Goal: Task Accomplishment & Management: Book appointment/travel/reservation

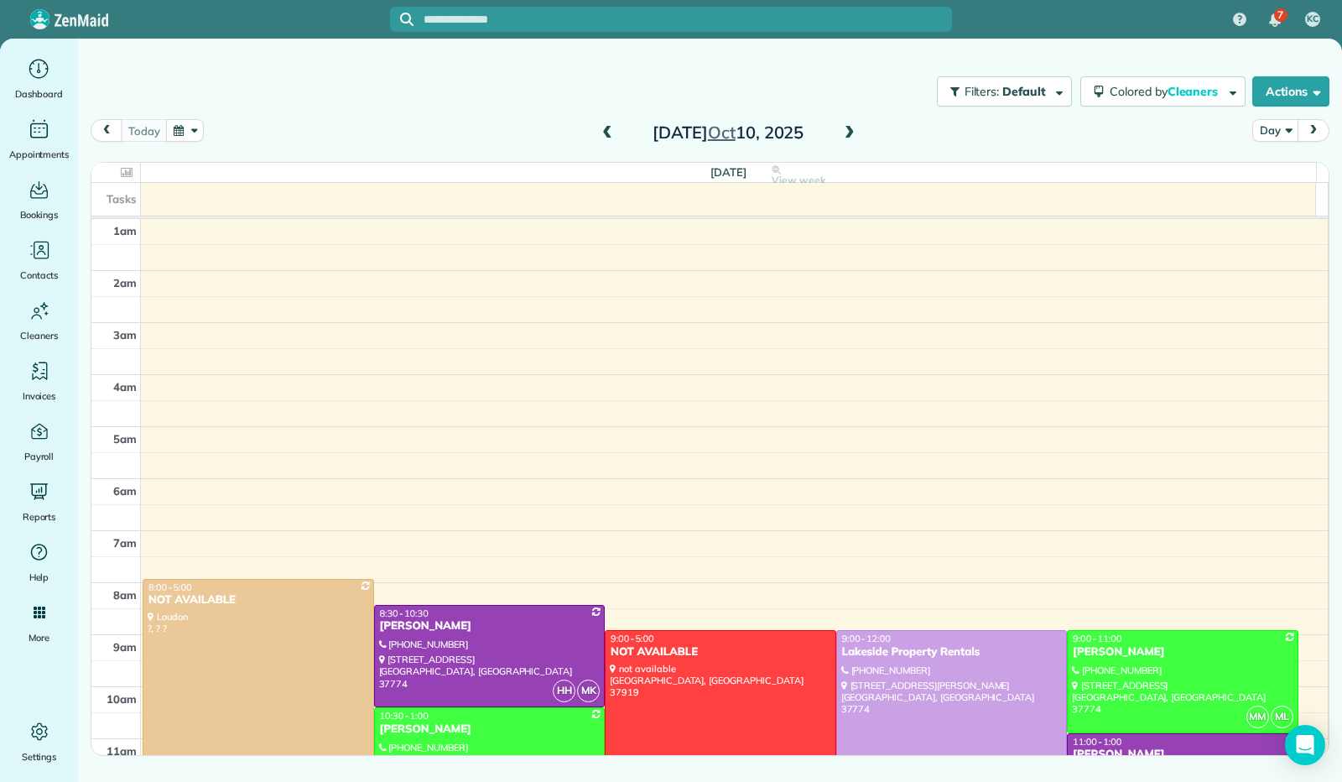
scroll to position [310, 0]
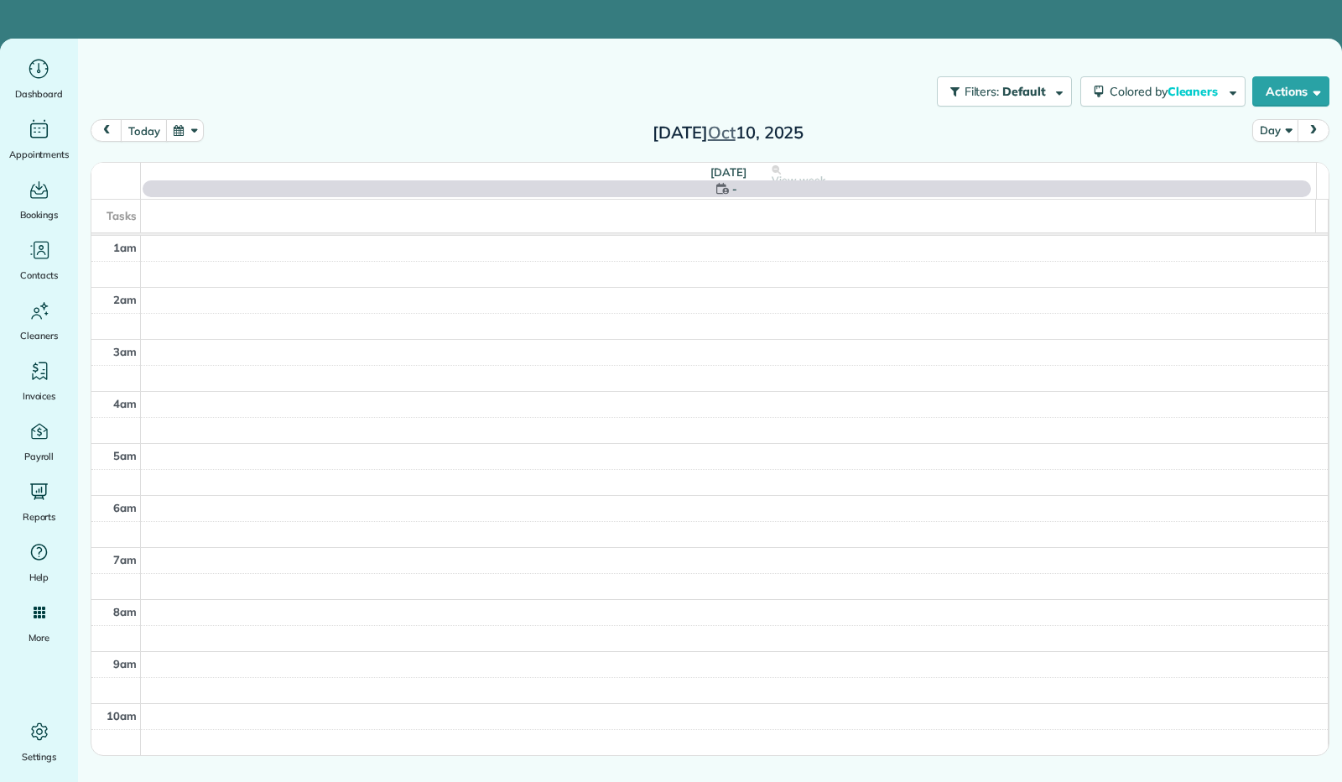
scroll to position [310, 0]
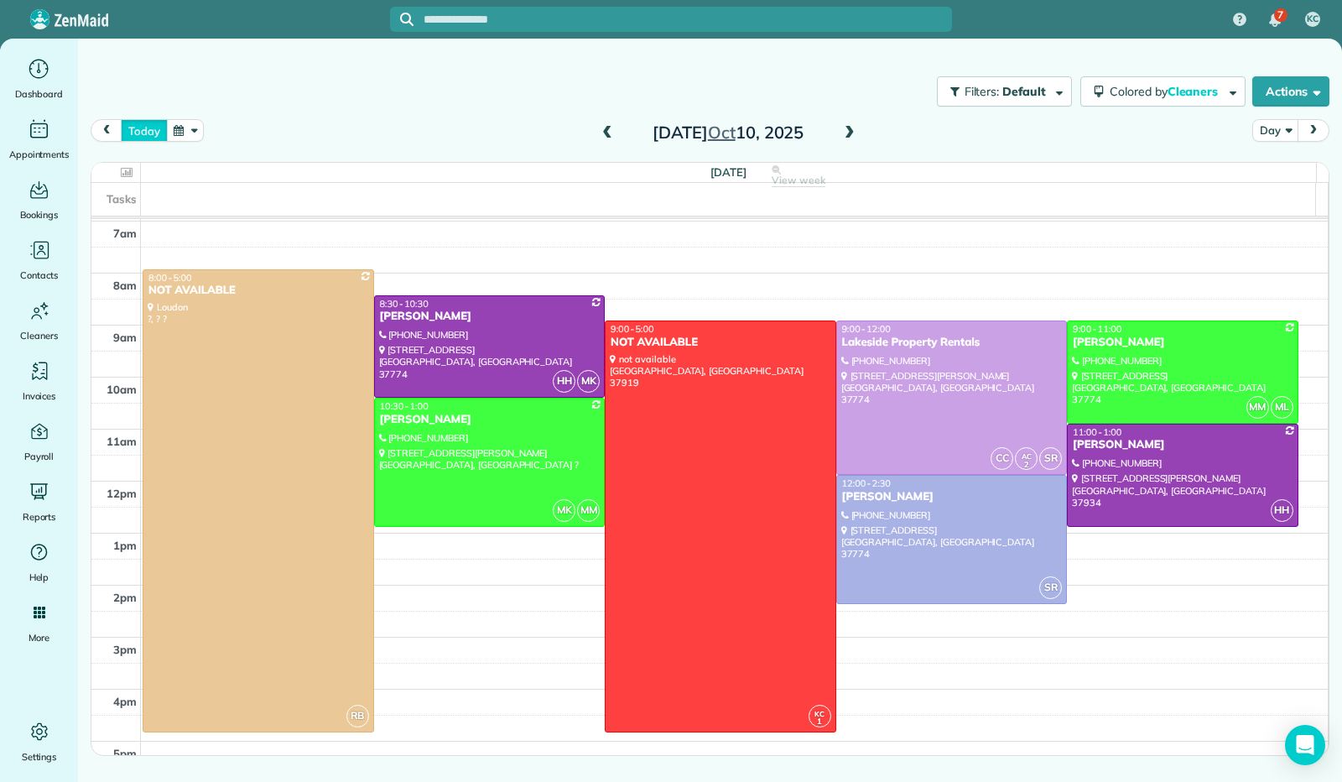
click at [148, 130] on button "today" at bounding box center [144, 130] width 46 height 23
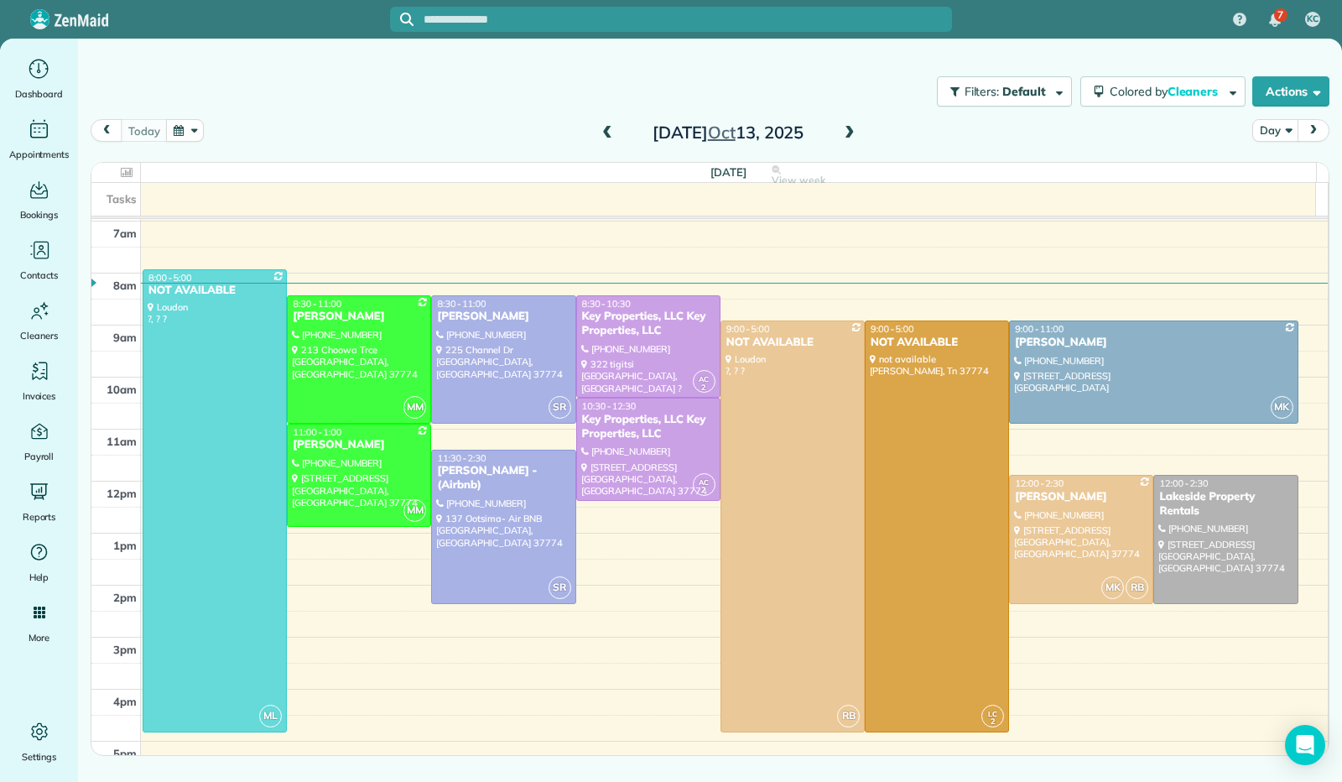
click at [850, 133] on span at bounding box center [849, 133] width 18 height 15
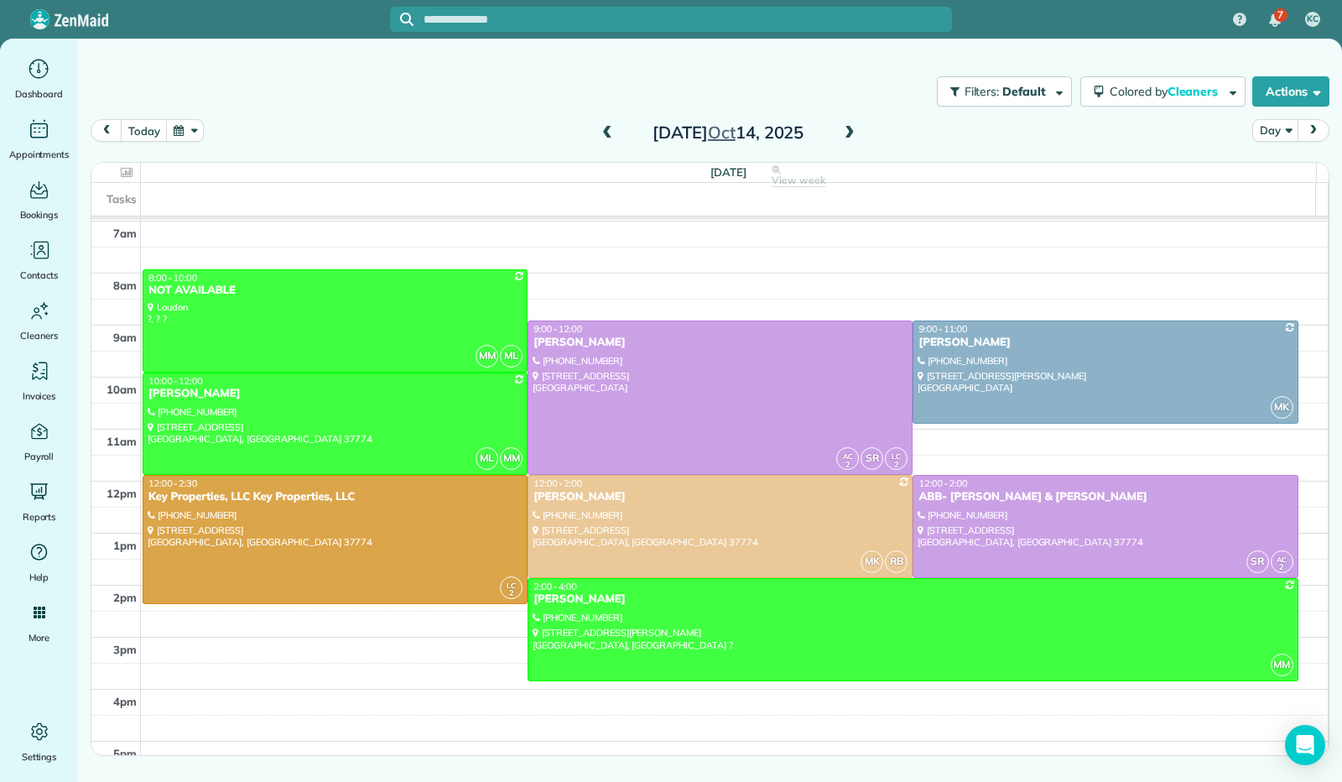
click at [850, 135] on span at bounding box center [849, 133] width 18 height 15
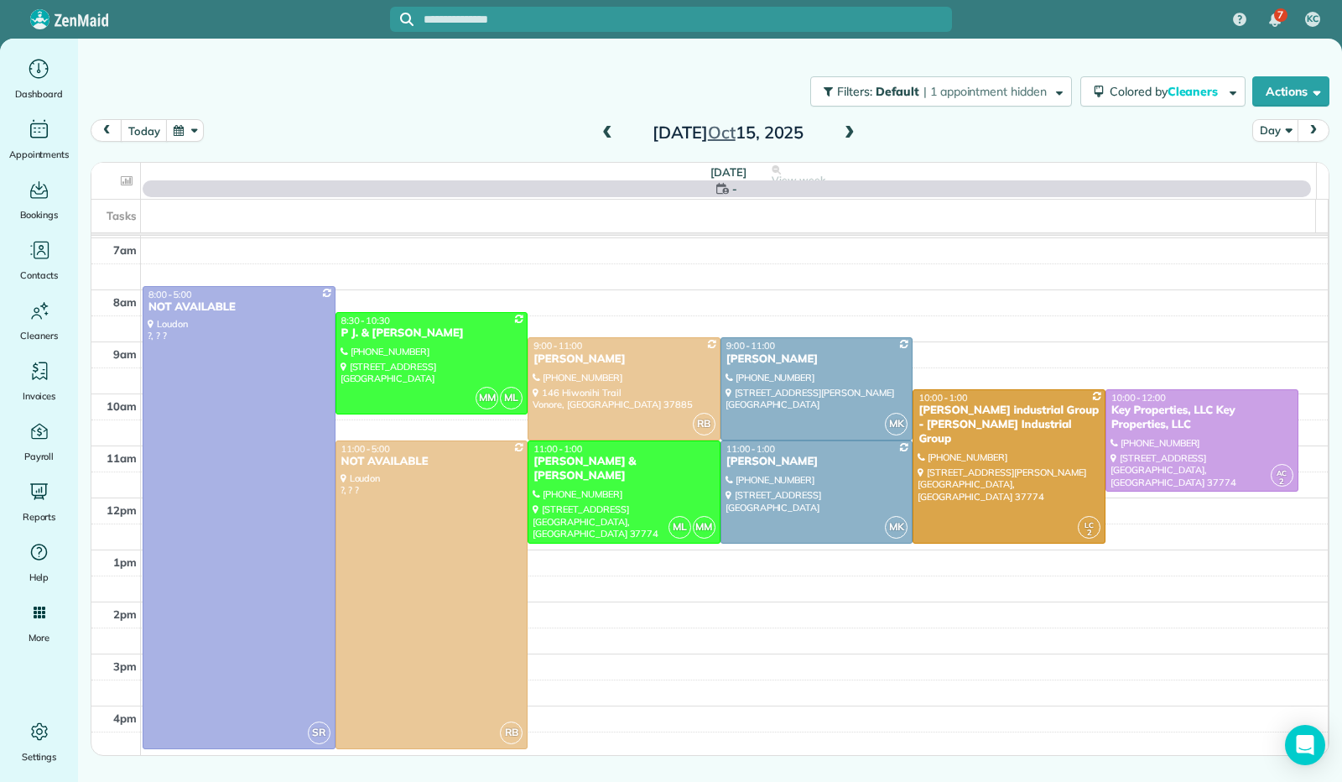
click at [850, 135] on span at bounding box center [849, 133] width 18 height 15
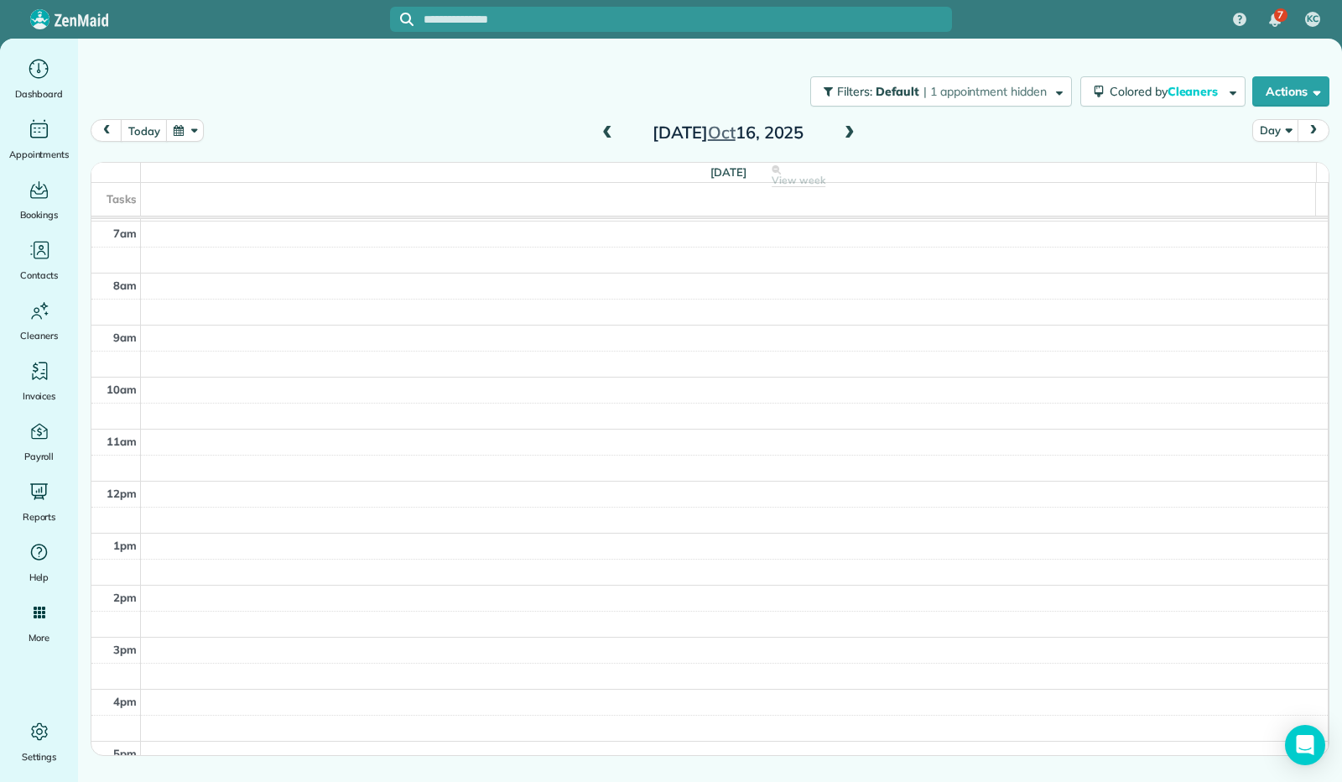
click at [601, 135] on span at bounding box center [607, 133] width 18 height 15
click at [146, 133] on button "today" at bounding box center [144, 130] width 46 height 23
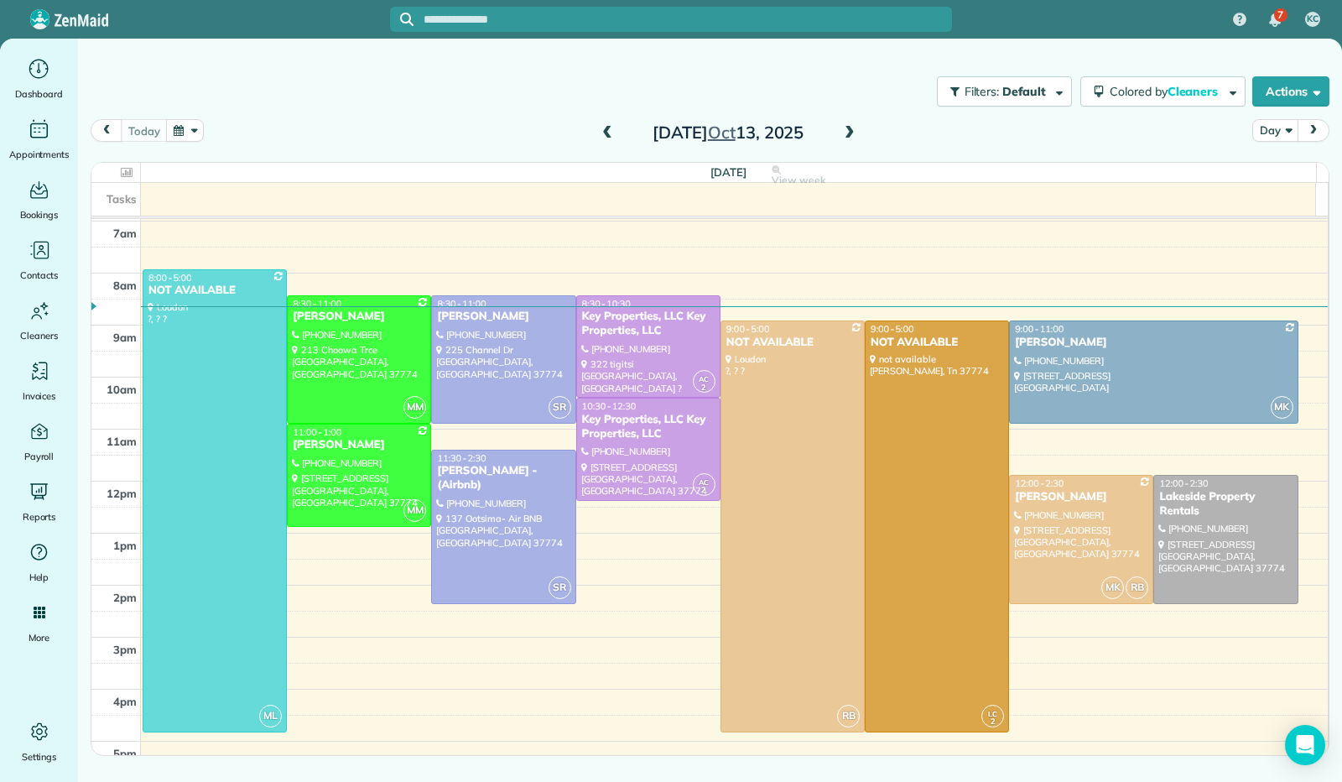
click at [186, 138] on button "button" at bounding box center [185, 130] width 39 height 23
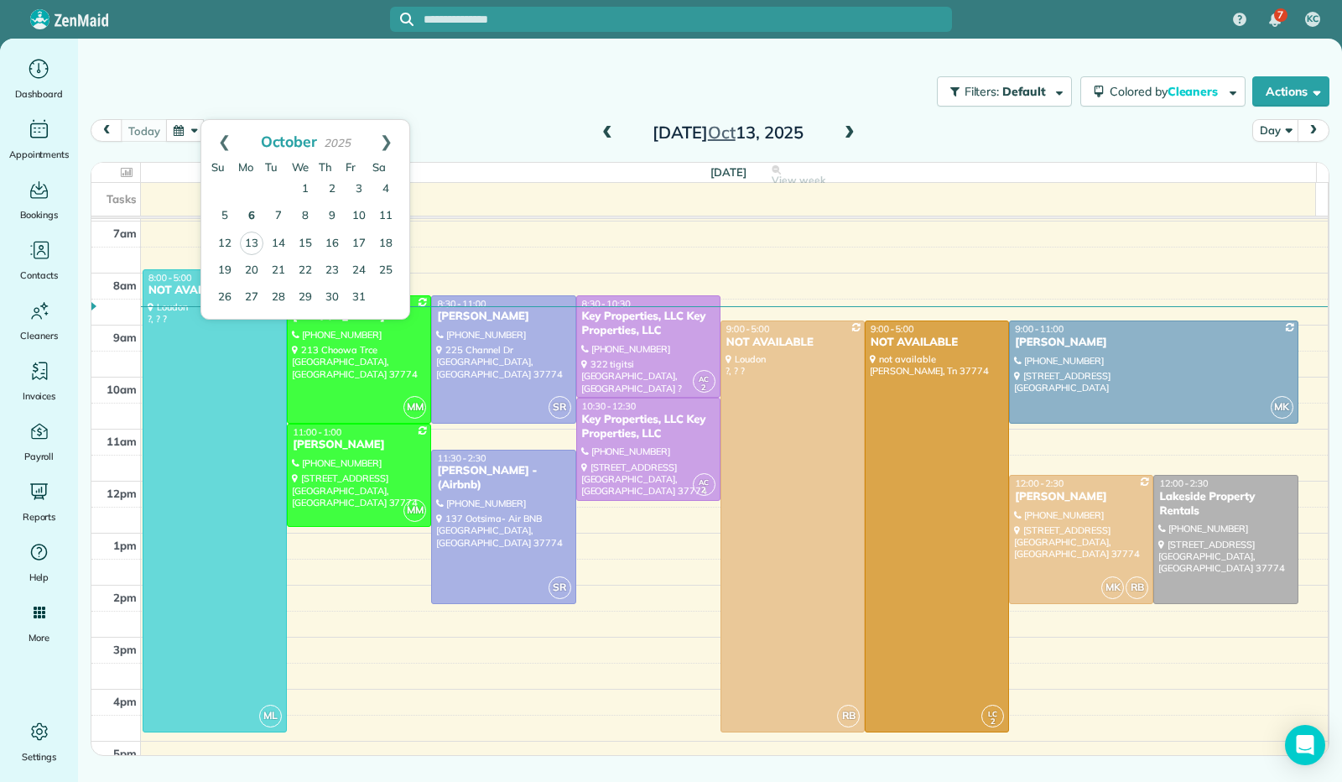
click at [258, 212] on link "6" at bounding box center [251, 216] width 27 height 27
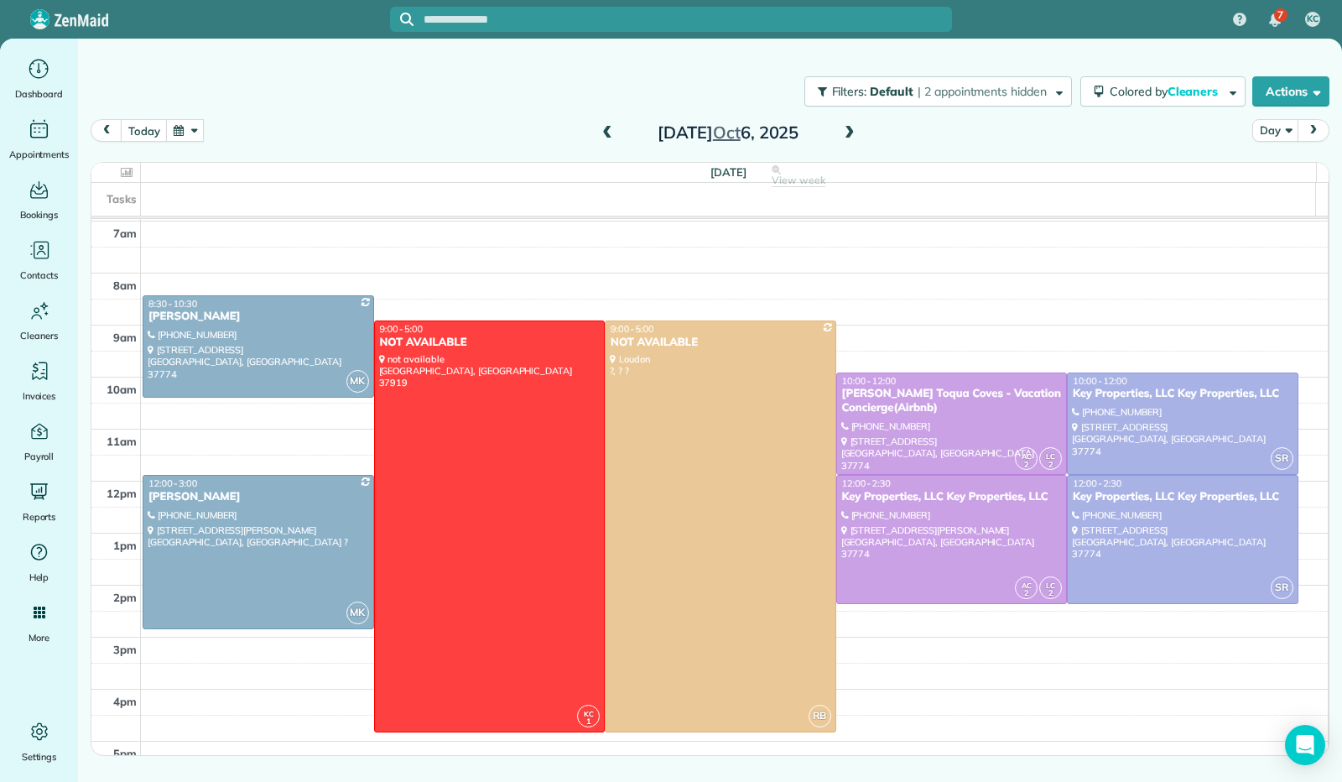
click at [851, 130] on span at bounding box center [849, 133] width 18 height 15
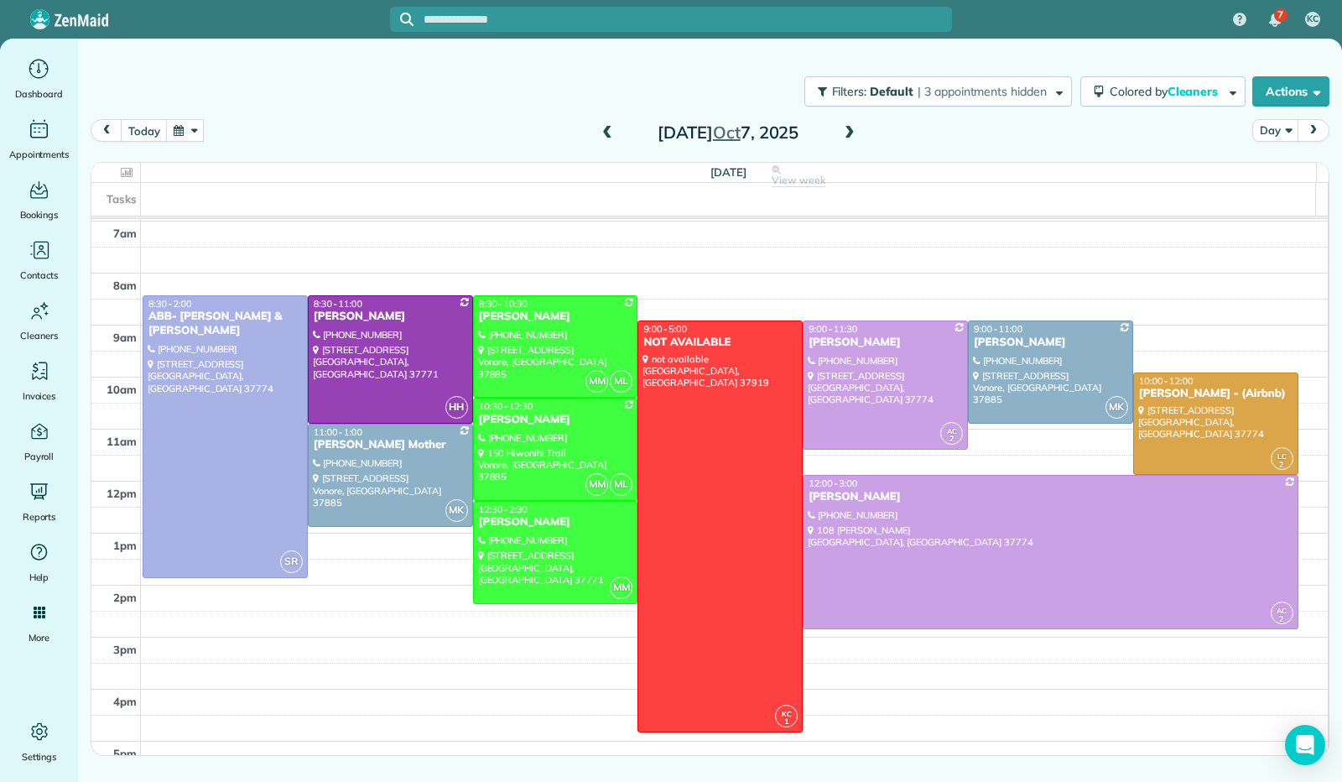
click at [602, 130] on span at bounding box center [607, 133] width 18 height 15
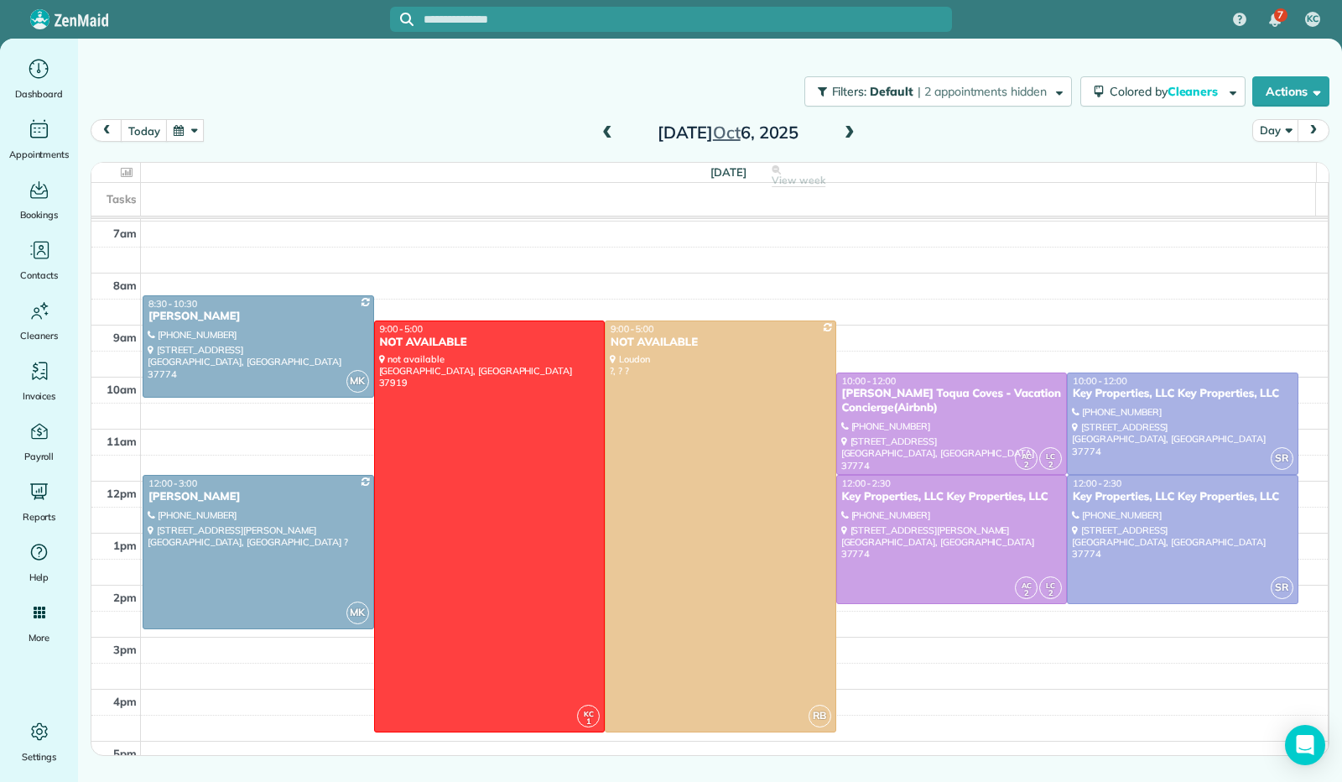
click at [851, 137] on span at bounding box center [849, 133] width 18 height 15
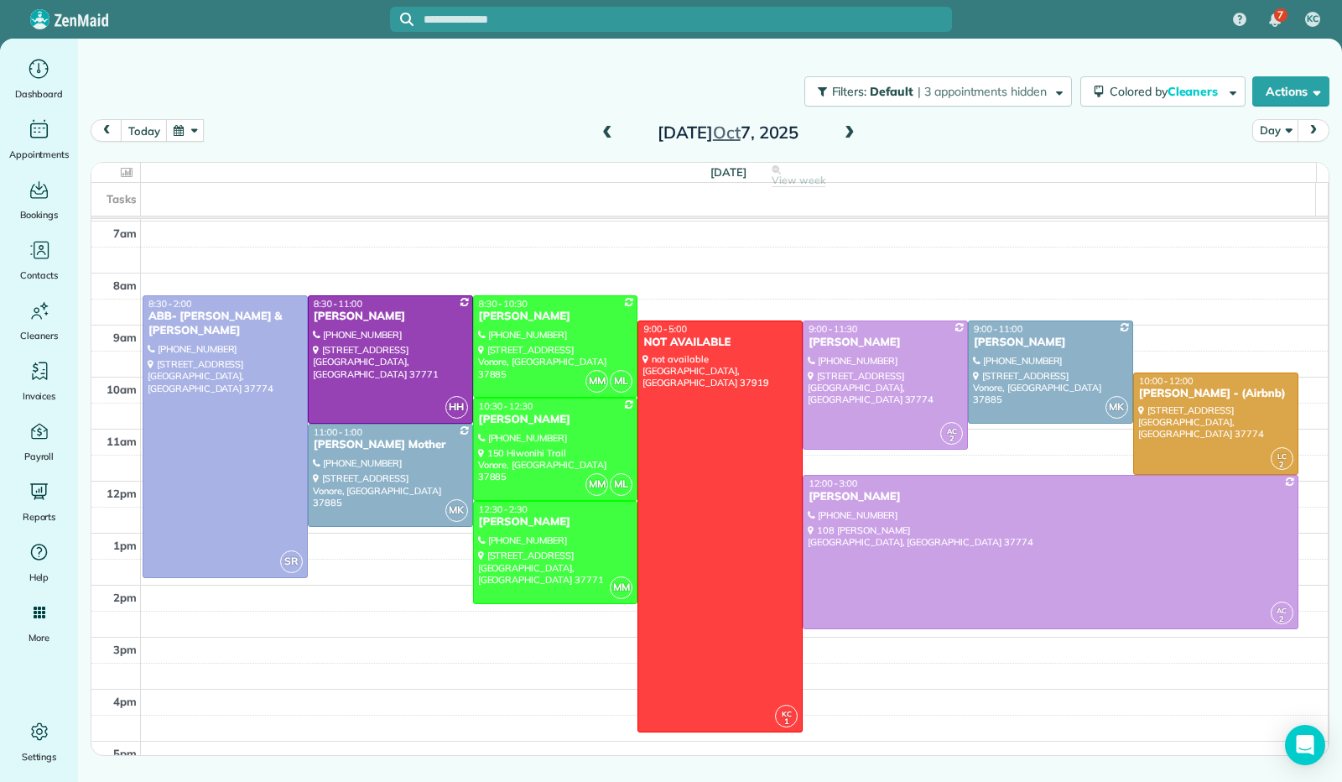
click at [852, 133] on span at bounding box center [849, 133] width 18 height 15
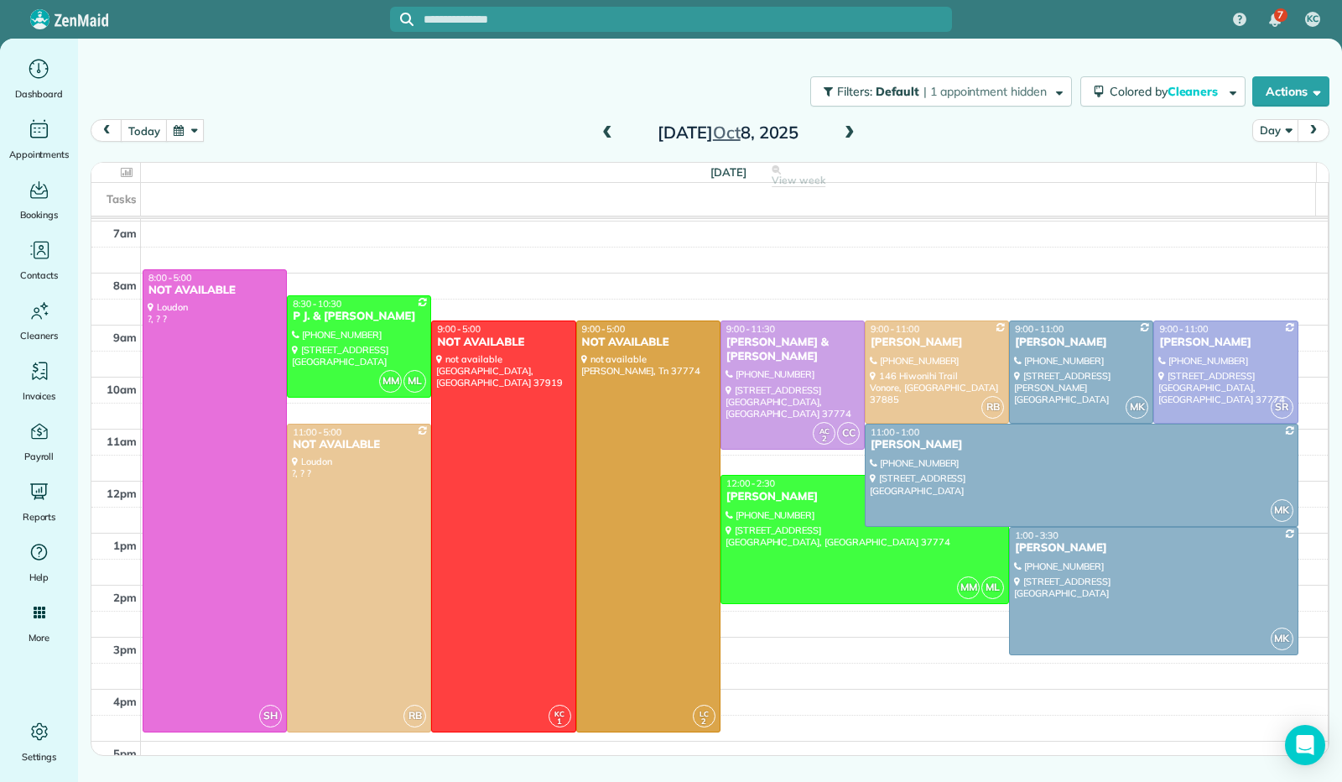
click at [845, 126] on span at bounding box center [849, 133] width 18 height 15
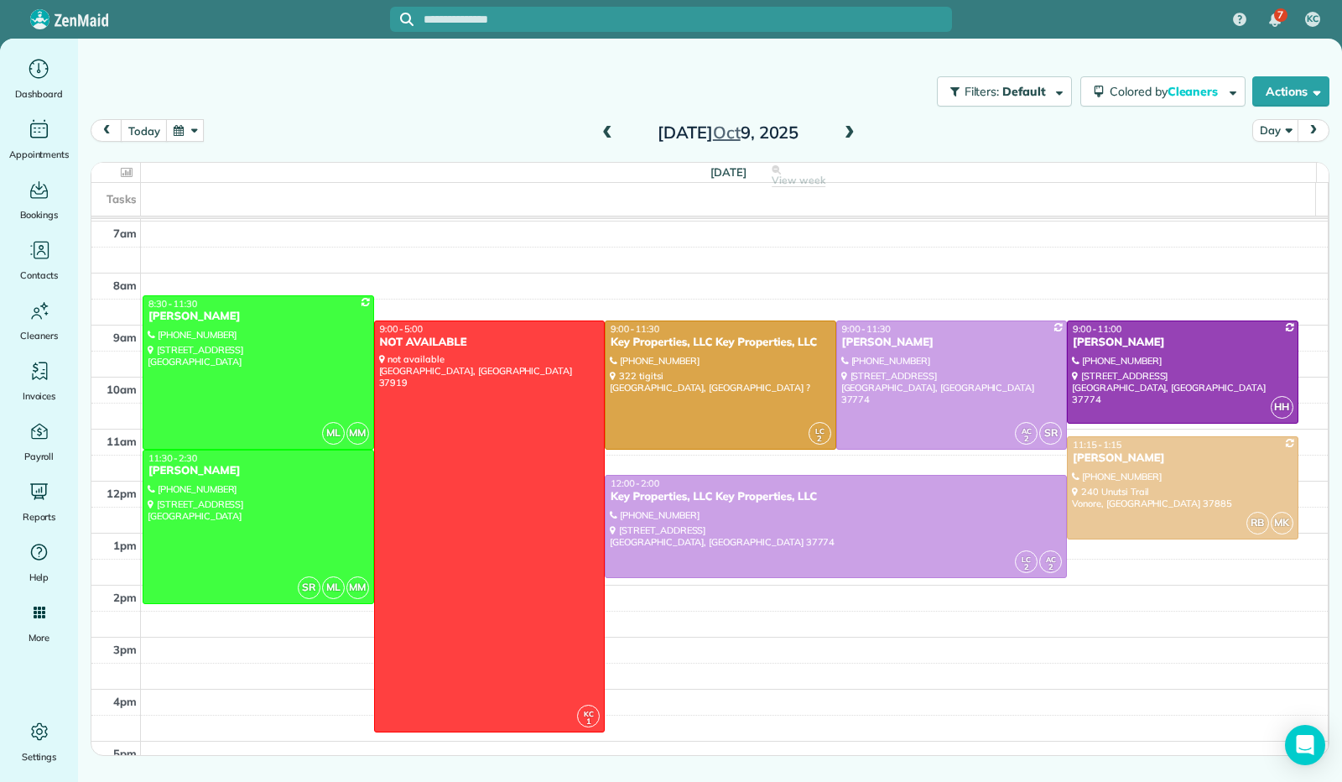
click at [846, 127] on span at bounding box center [849, 133] width 18 height 15
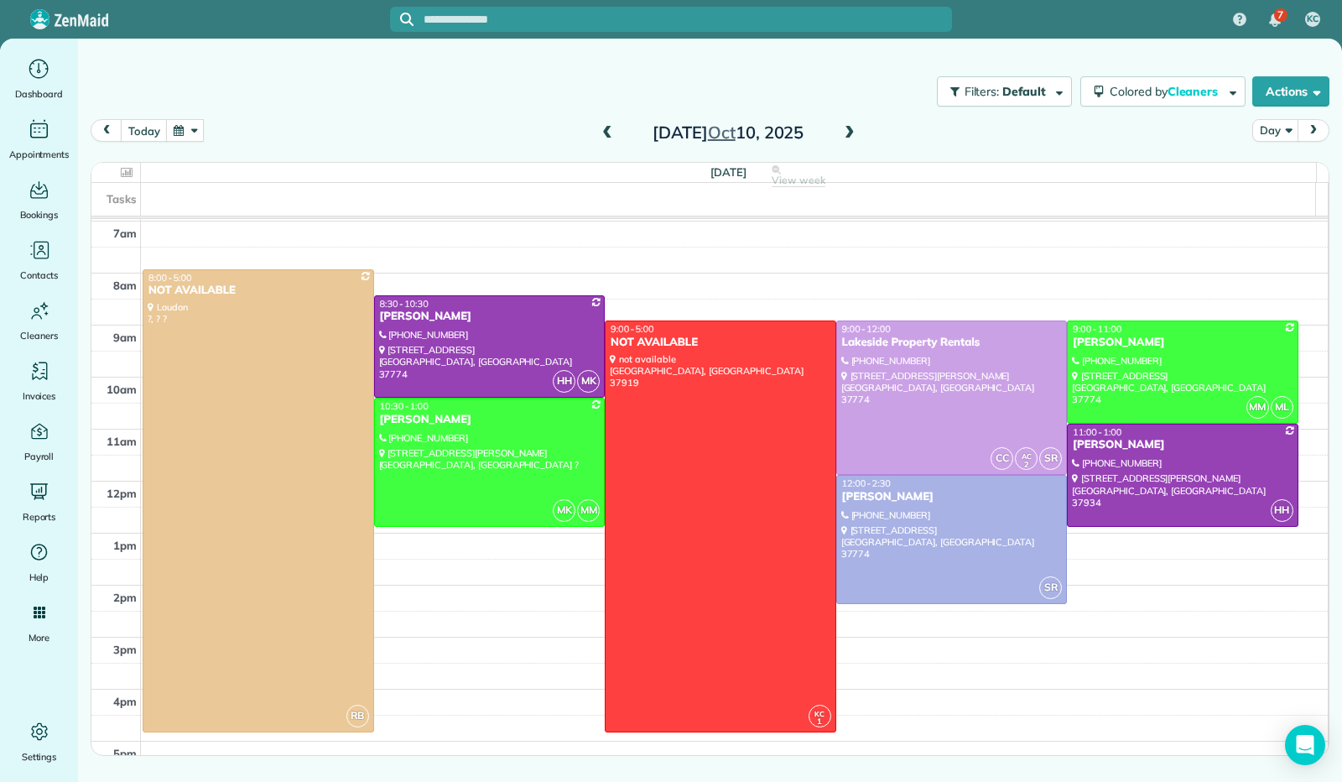
click at [848, 129] on span at bounding box center [849, 133] width 18 height 15
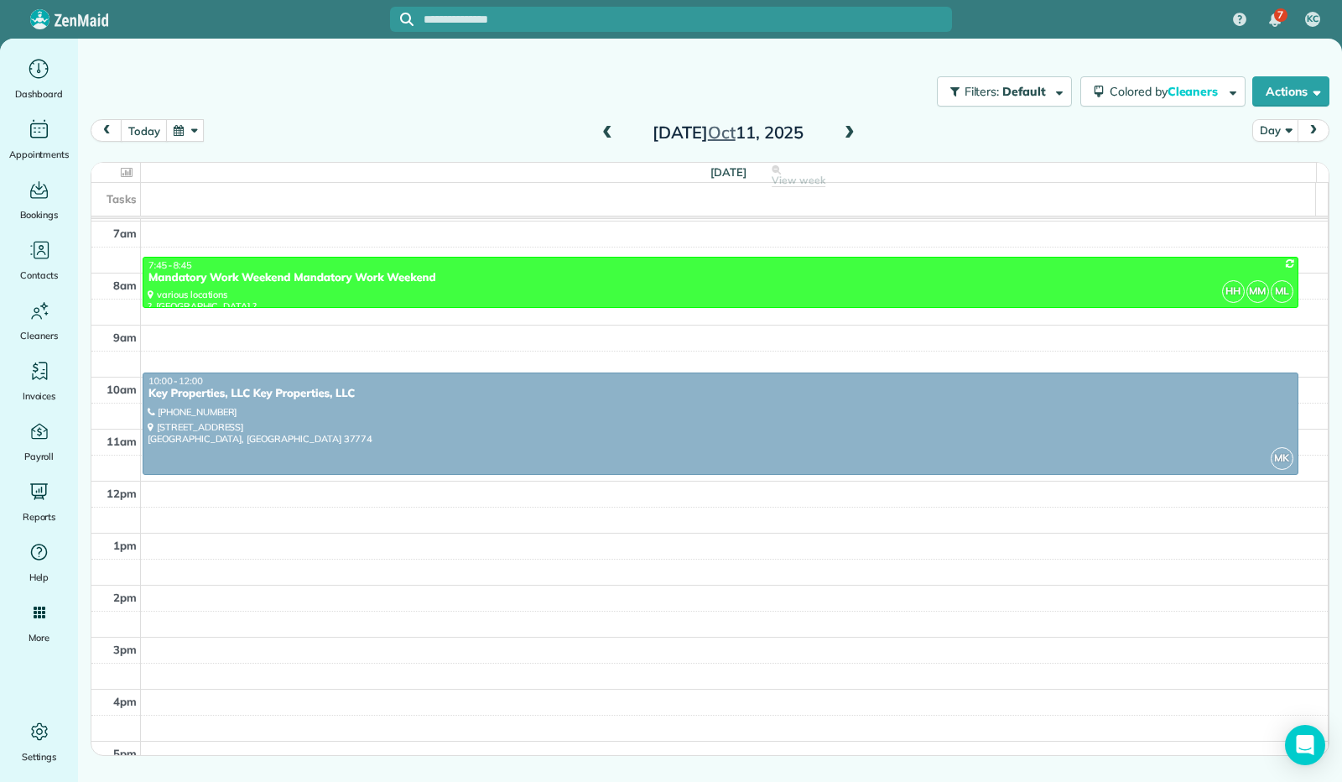
click at [842, 133] on span at bounding box center [849, 133] width 18 height 15
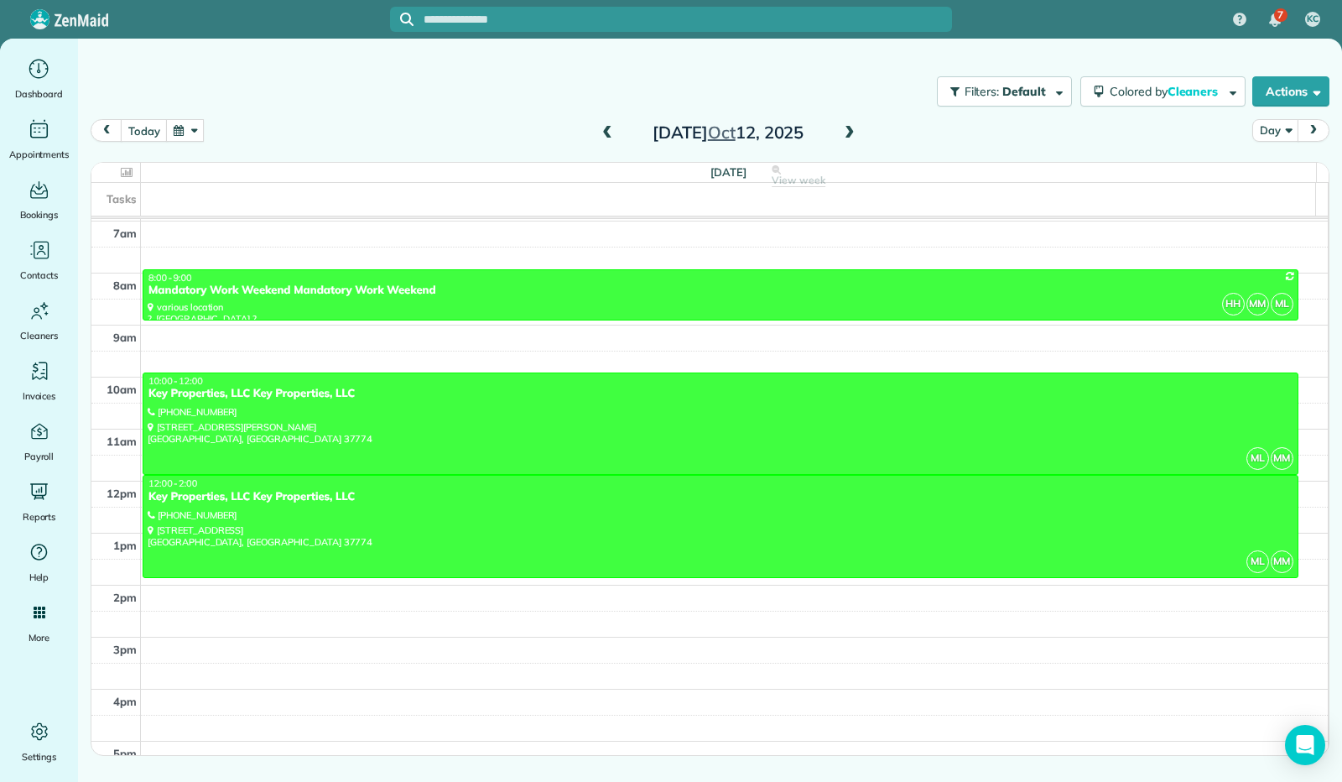
click at [851, 134] on span at bounding box center [849, 133] width 18 height 15
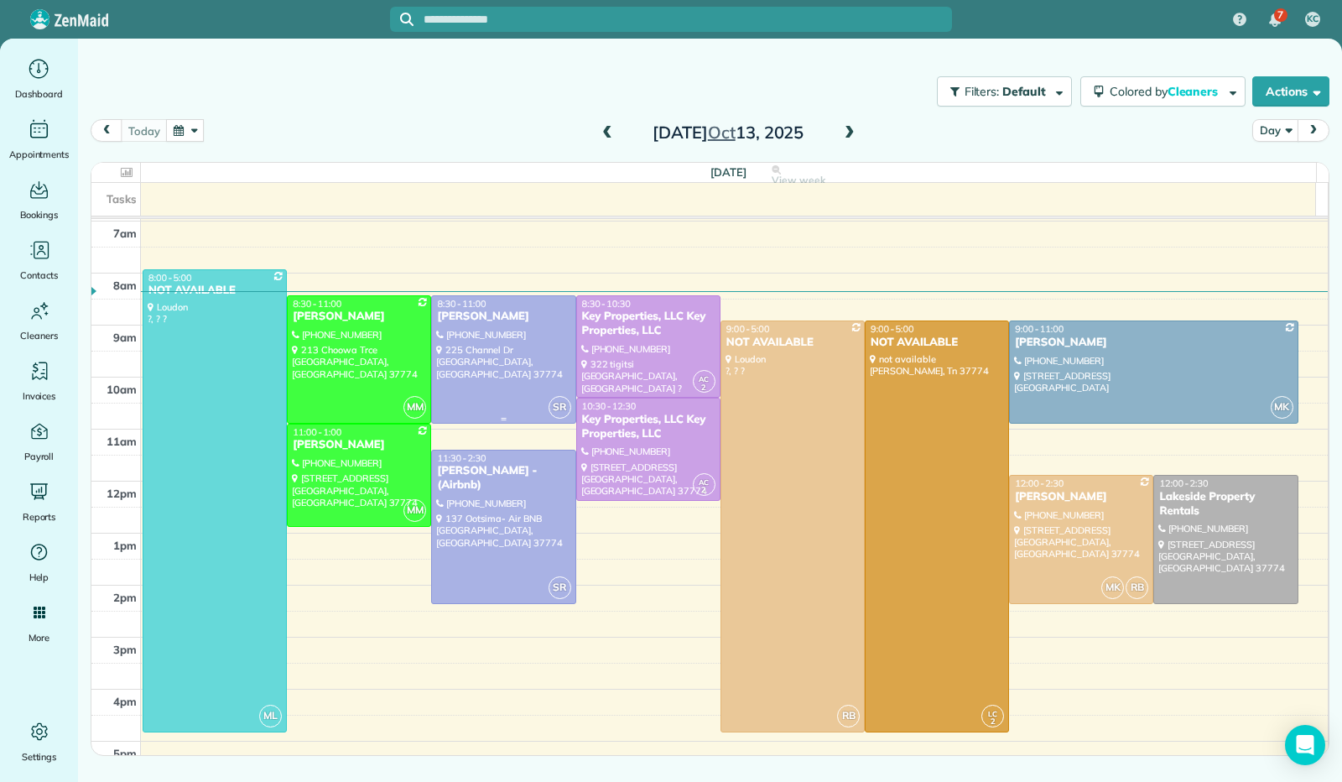
click at [525, 333] on div at bounding box center [503, 359] width 143 height 127
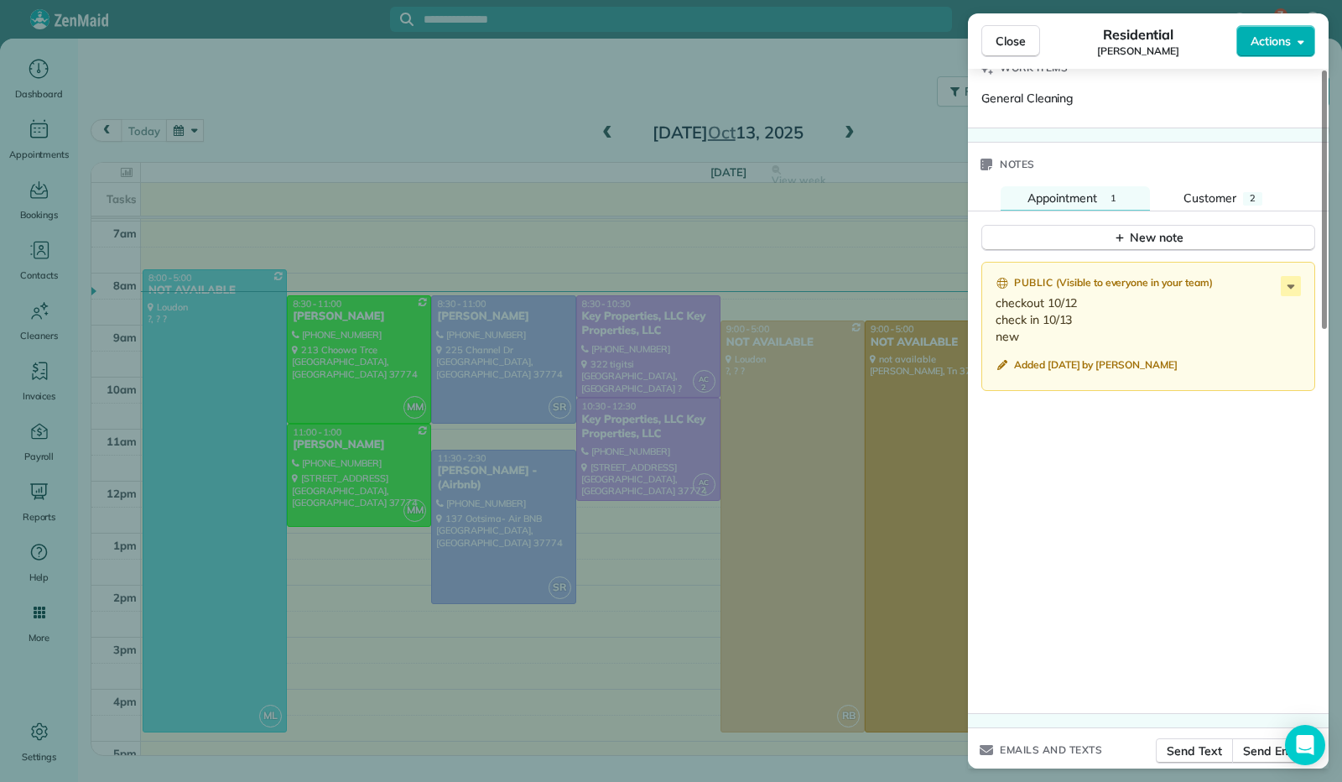
scroll to position [1090, 0]
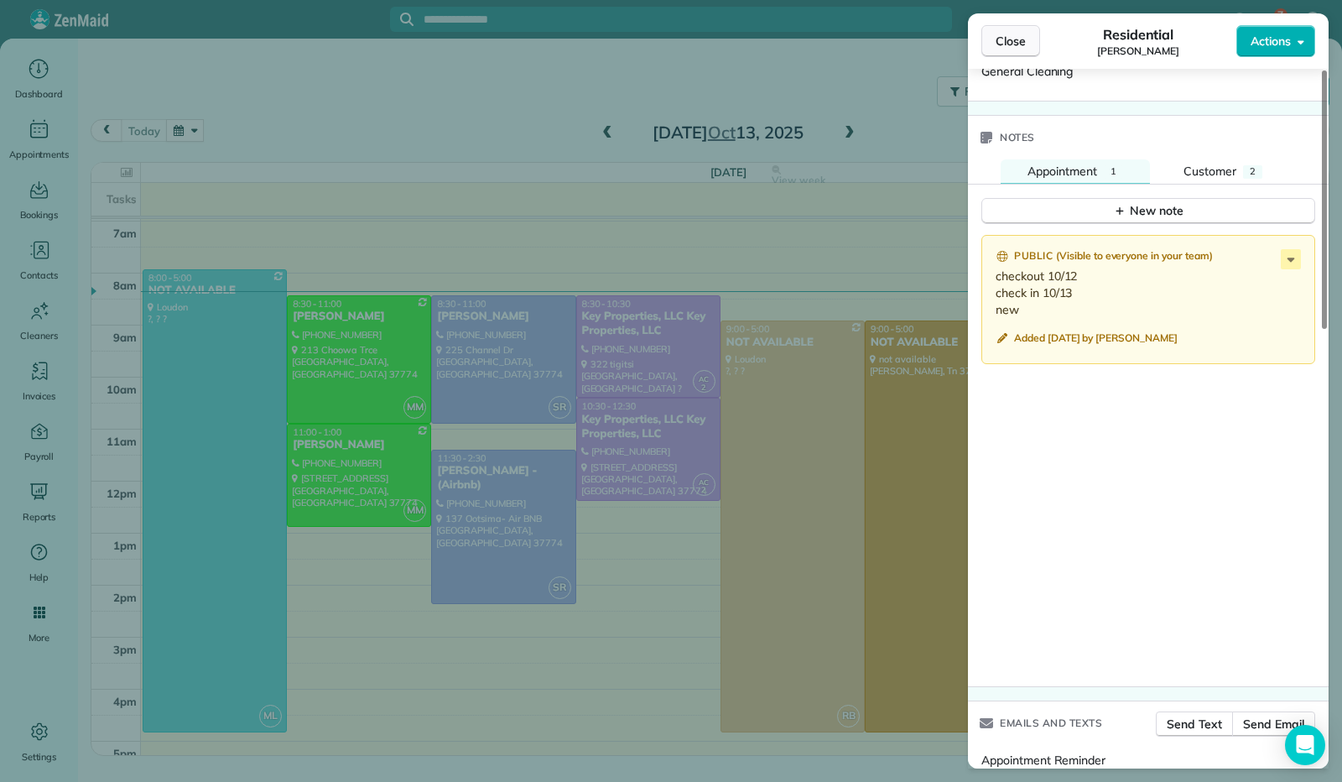
click at [1010, 38] on span "Close" at bounding box center [1011, 41] width 30 height 17
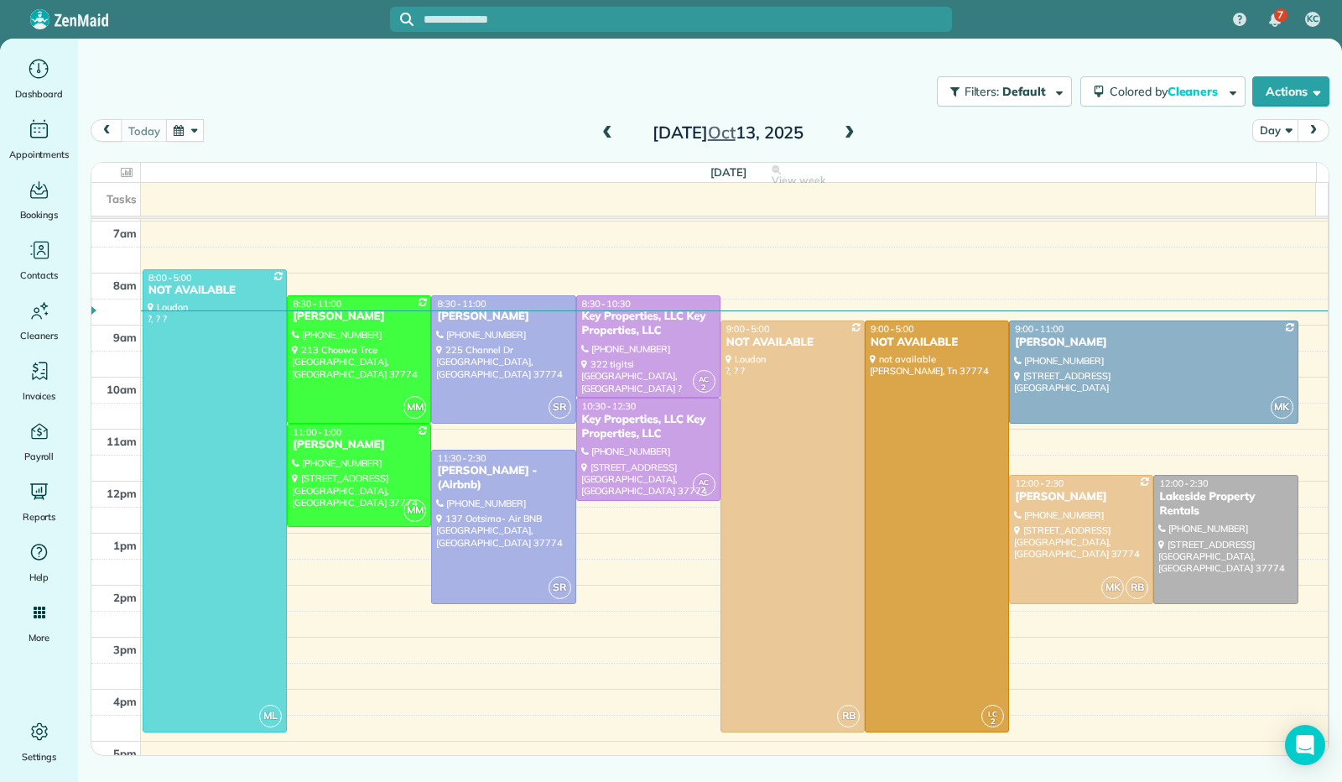
click at [193, 135] on button "button" at bounding box center [185, 130] width 39 height 23
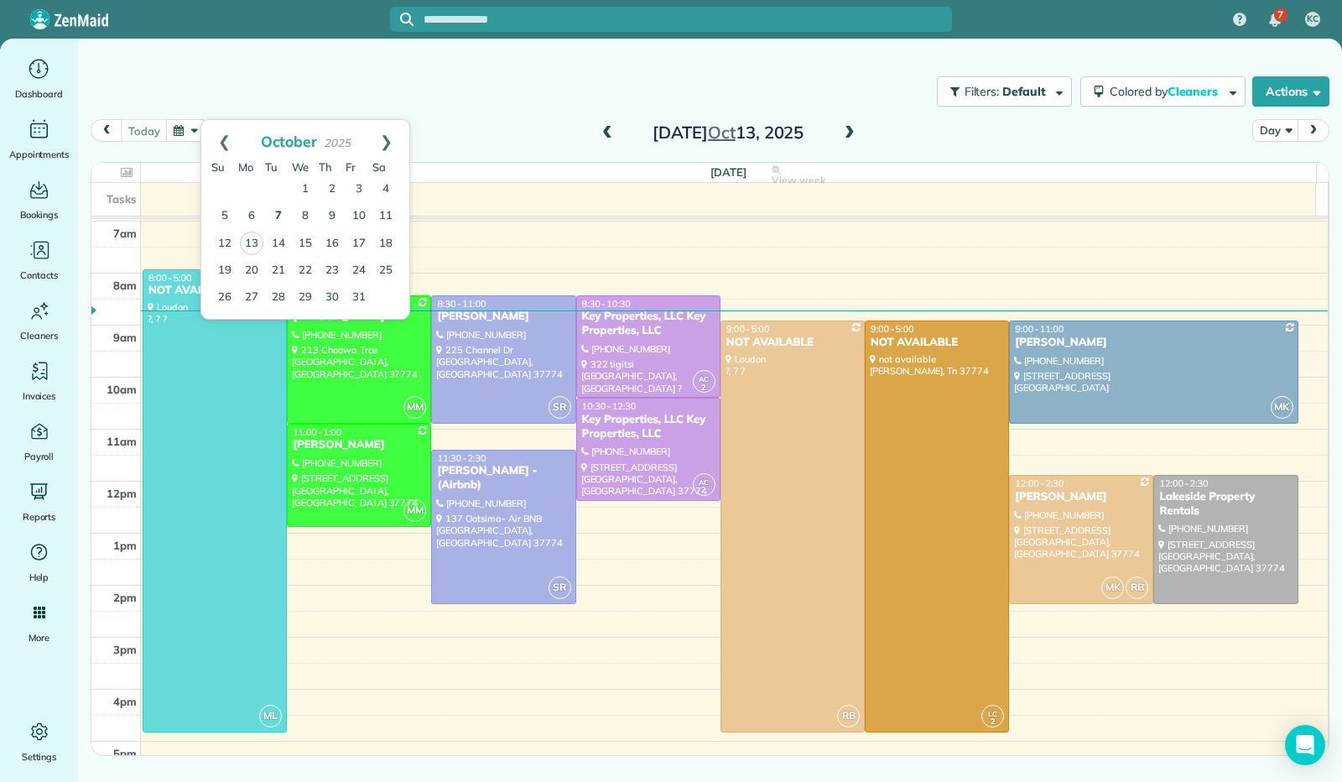
click at [280, 216] on link "7" at bounding box center [278, 216] width 27 height 27
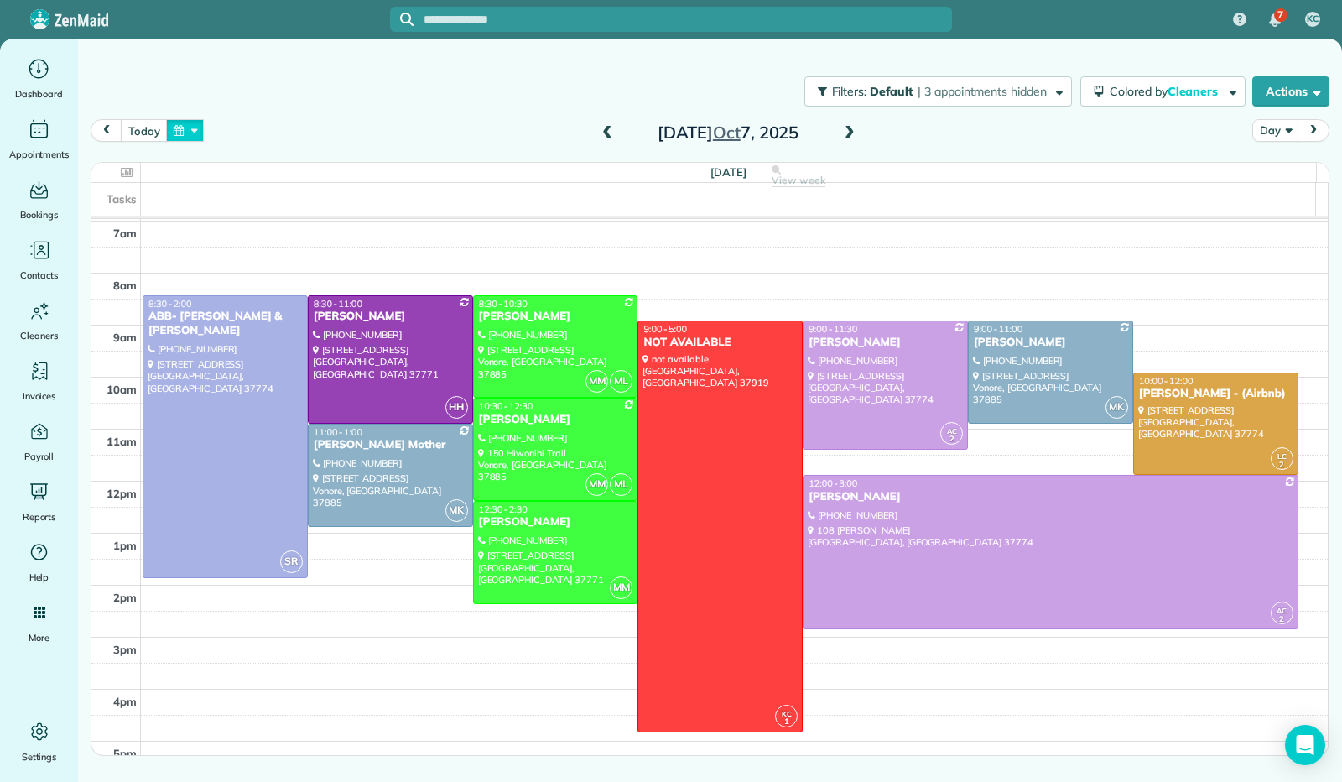
click at [184, 125] on button "button" at bounding box center [185, 130] width 39 height 23
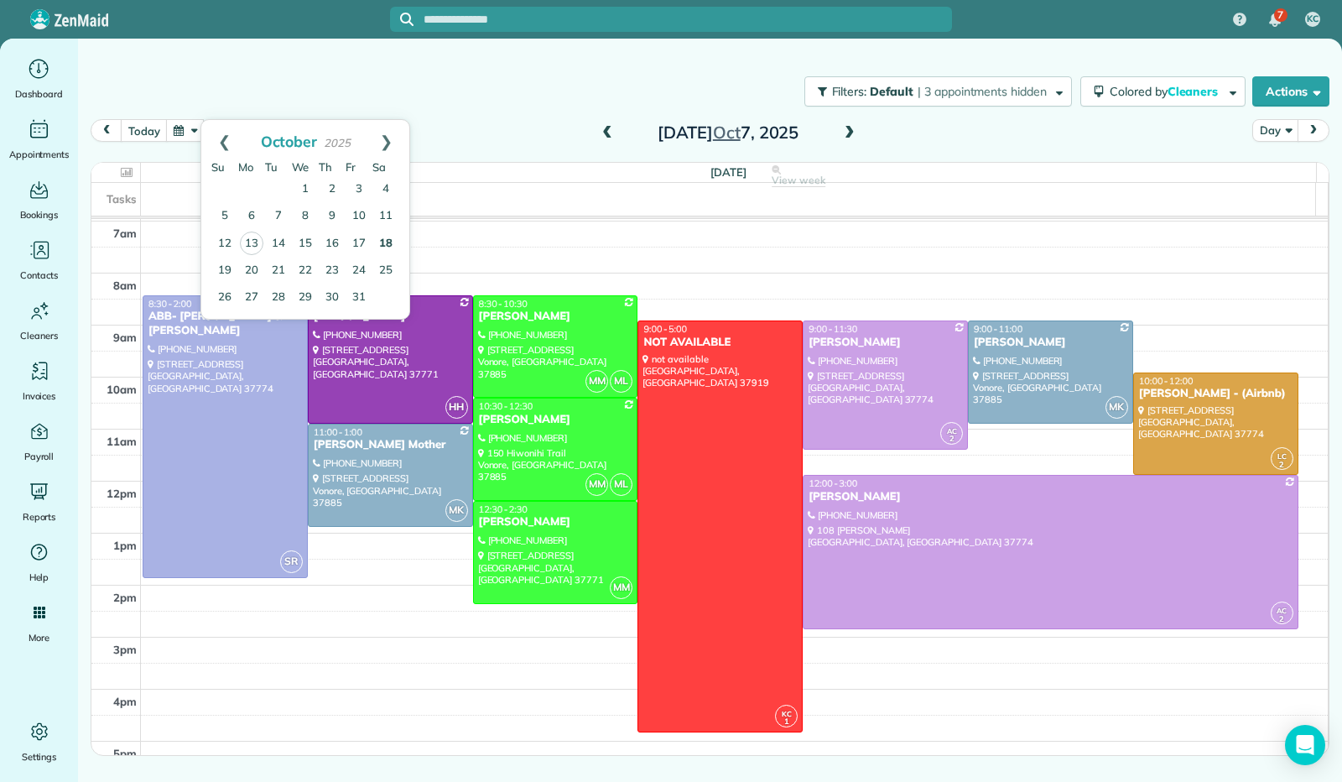
click at [384, 245] on link "18" at bounding box center [385, 244] width 27 height 27
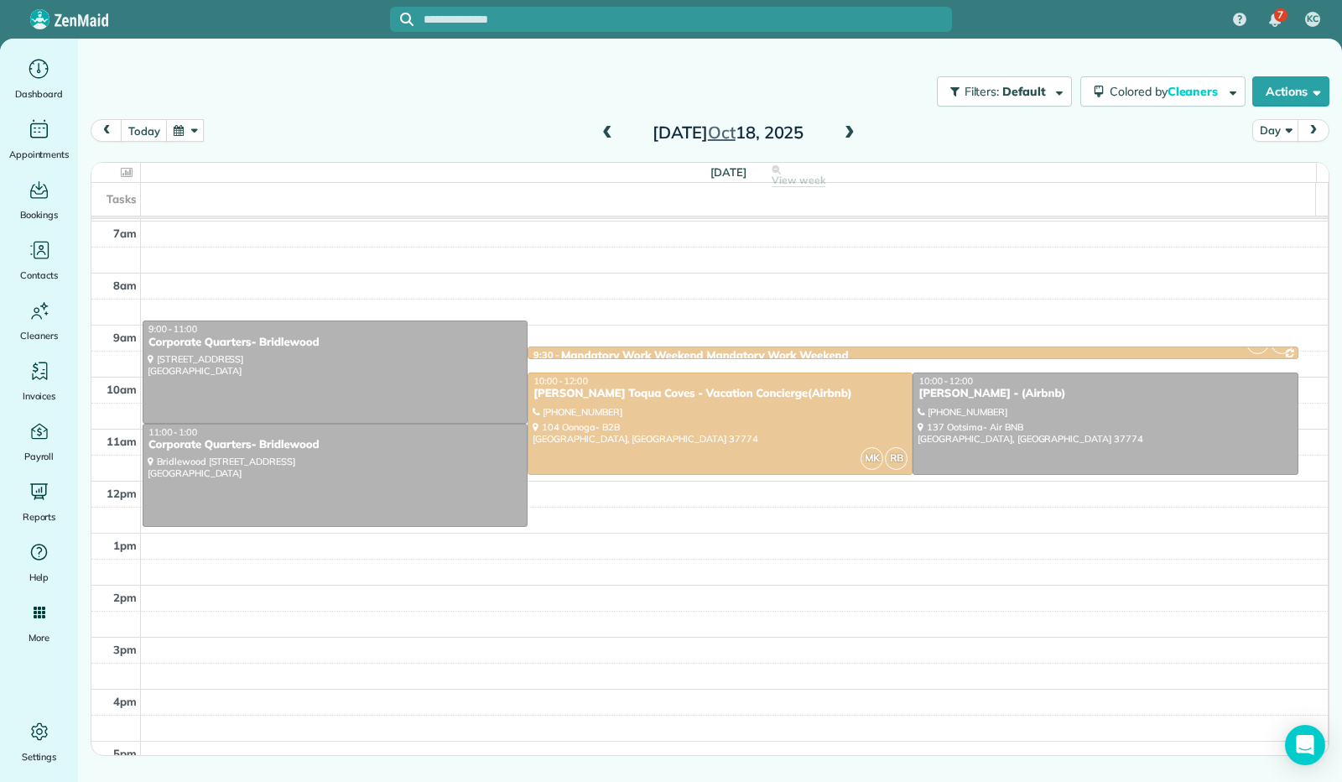
click at [850, 130] on span at bounding box center [849, 133] width 18 height 15
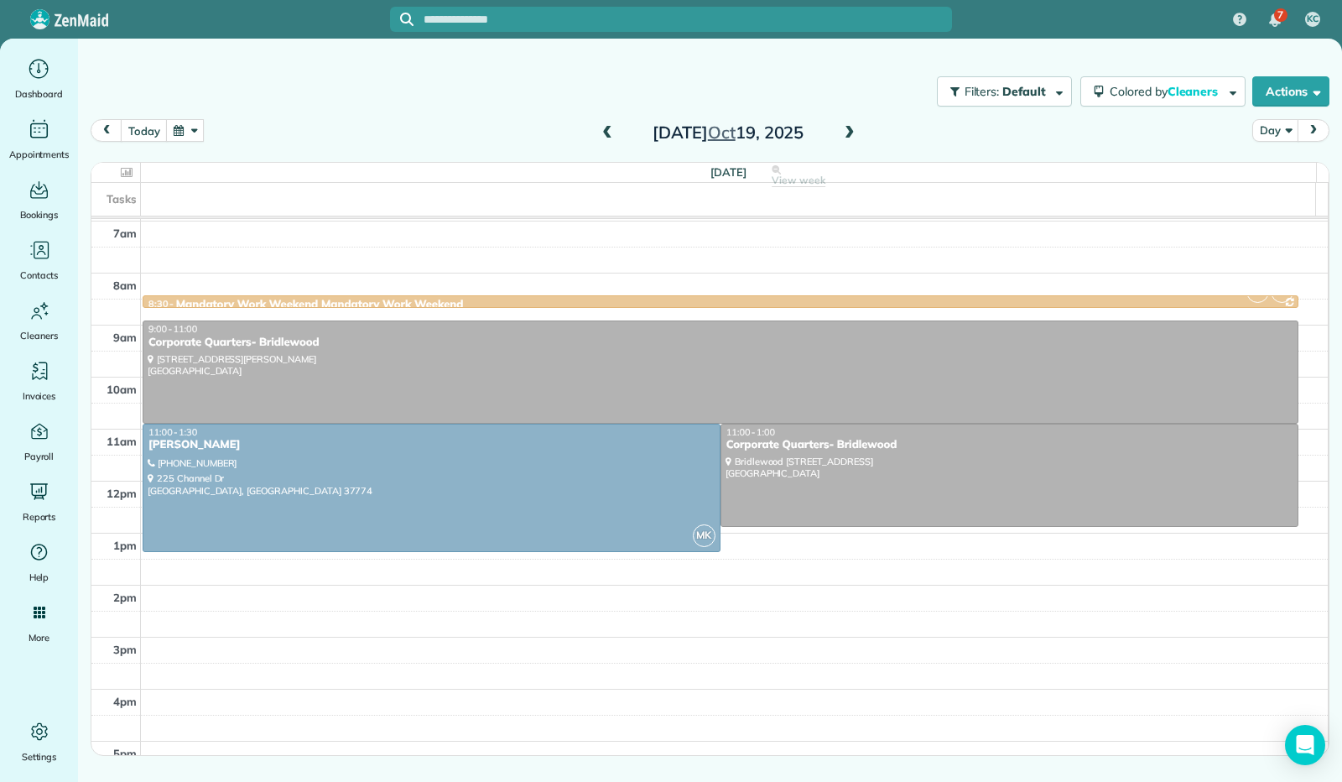
click at [850, 132] on span at bounding box center [849, 133] width 18 height 15
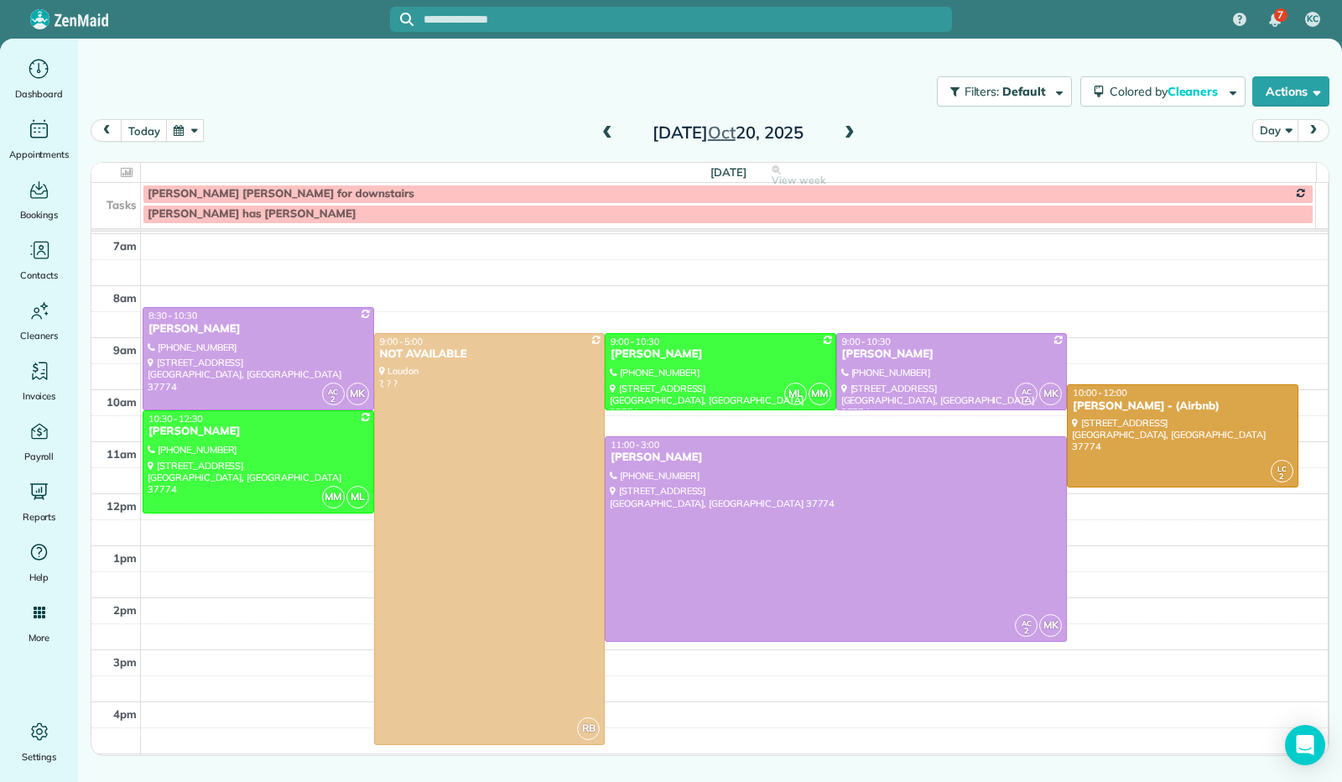
click at [609, 133] on span at bounding box center [607, 133] width 18 height 15
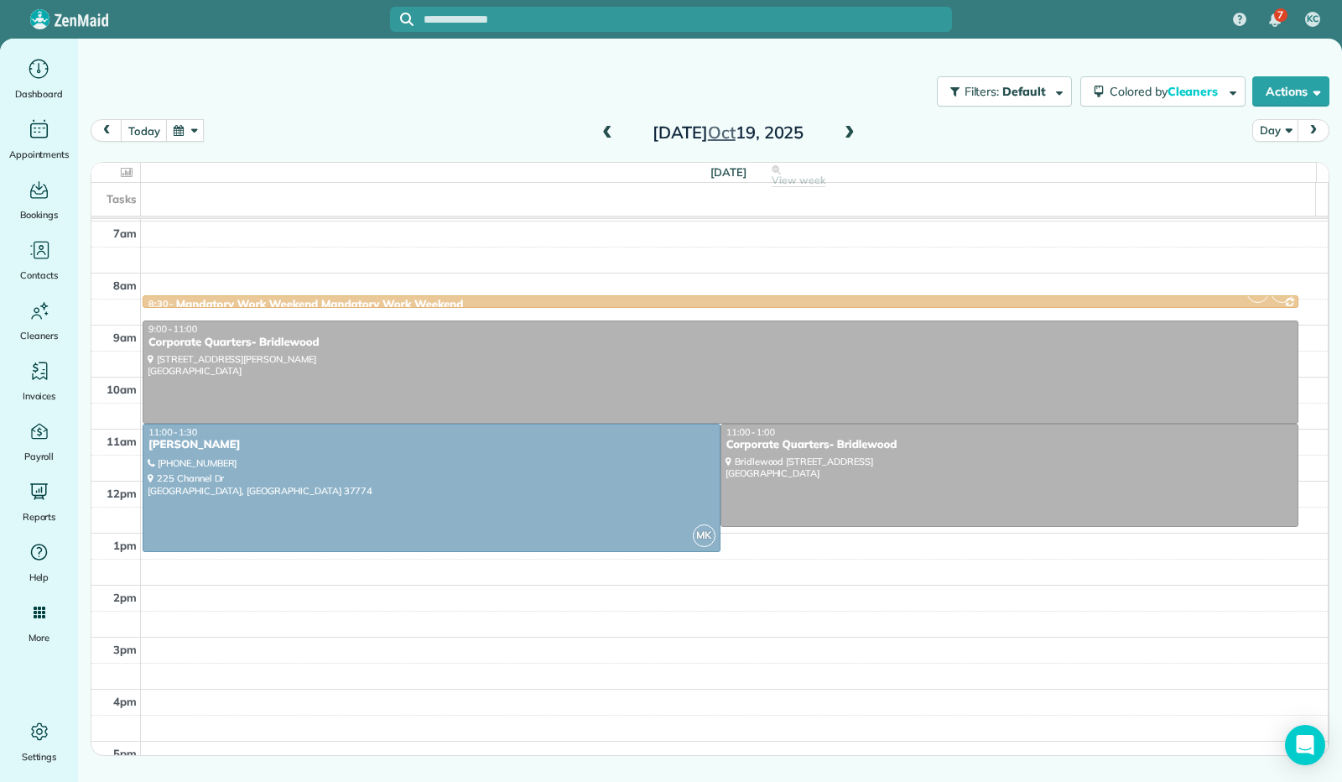
click at [604, 134] on span at bounding box center [607, 133] width 18 height 15
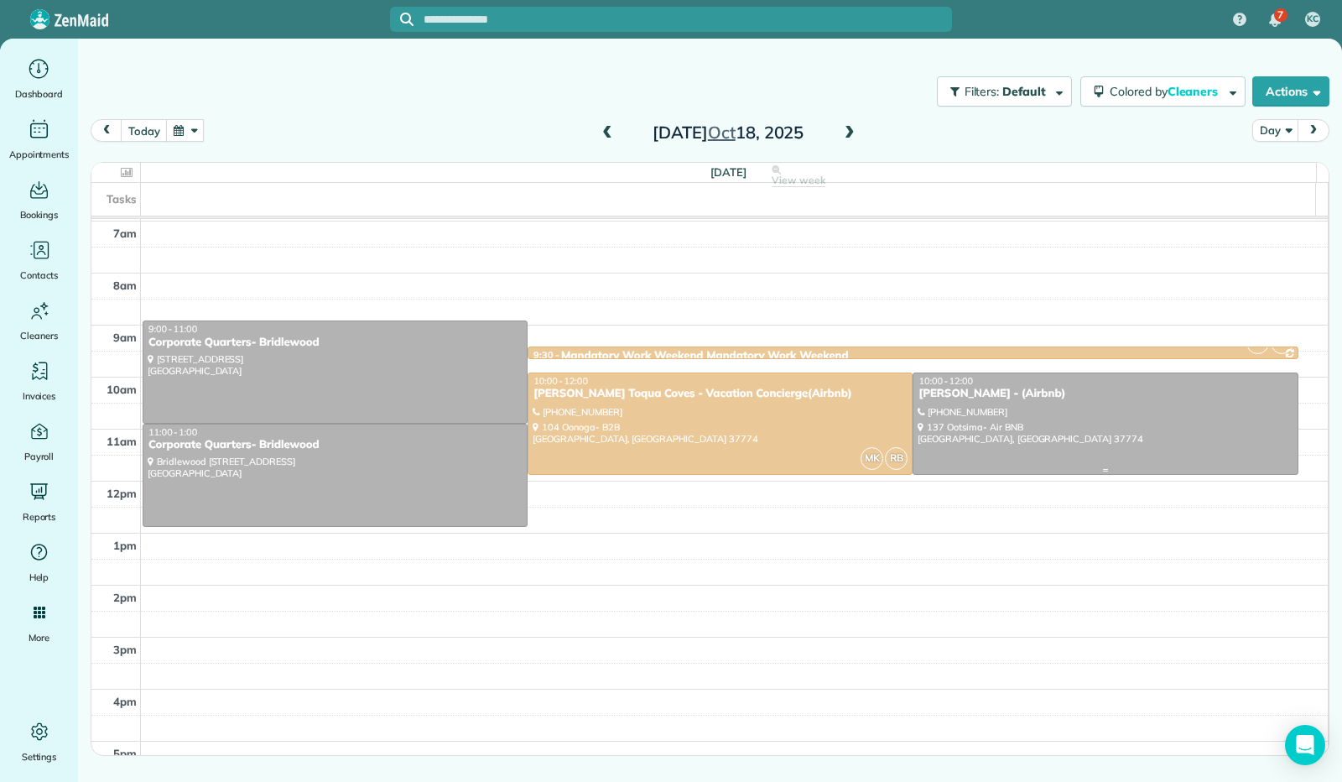
click at [1139, 423] on div at bounding box center [1104, 423] width 383 height 101
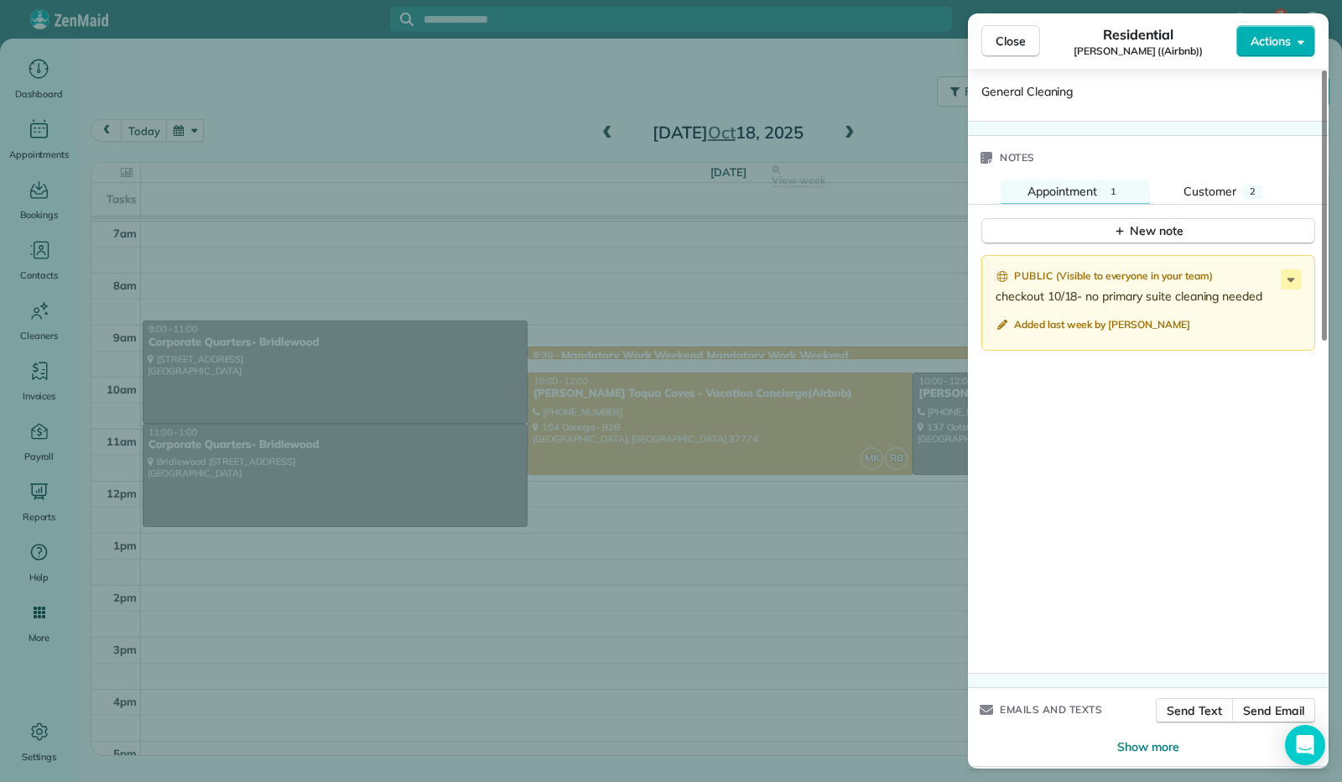
scroll to position [1106, 0]
click at [1012, 51] on button "Close" at bounding box center [1010, 41] width 59 height 32
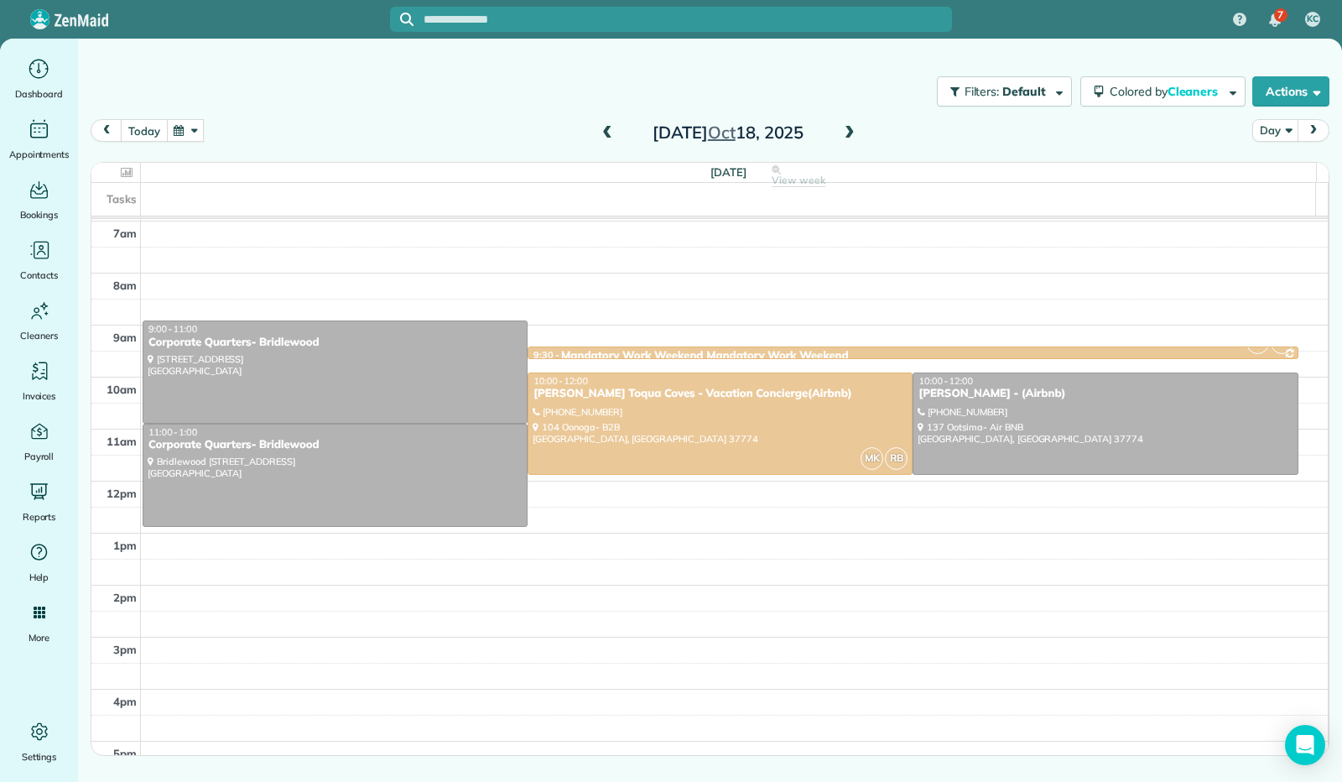
click at [148, 119] on button "today" at bounding box center [144, 130] width 46 height 23
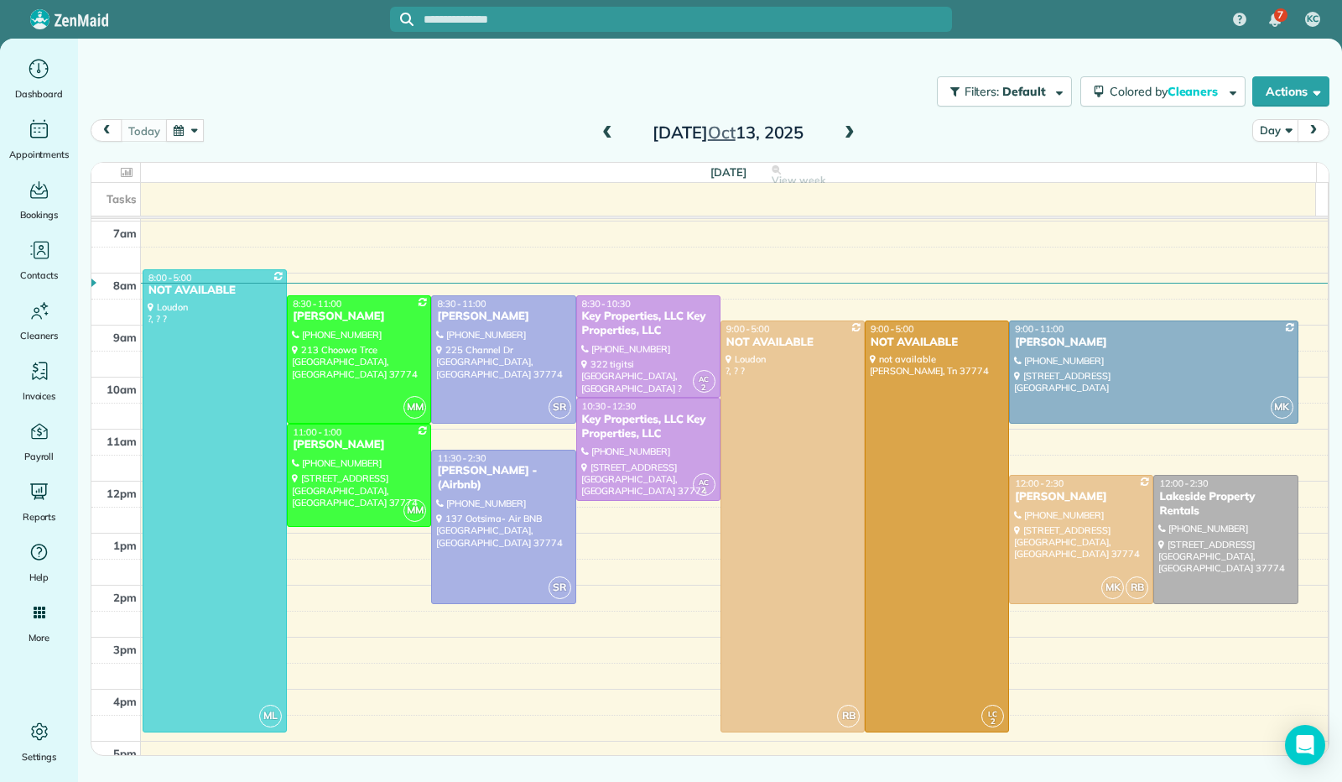
click at [847, 142] on span at bounding box center [849, 133] width 18 height 25
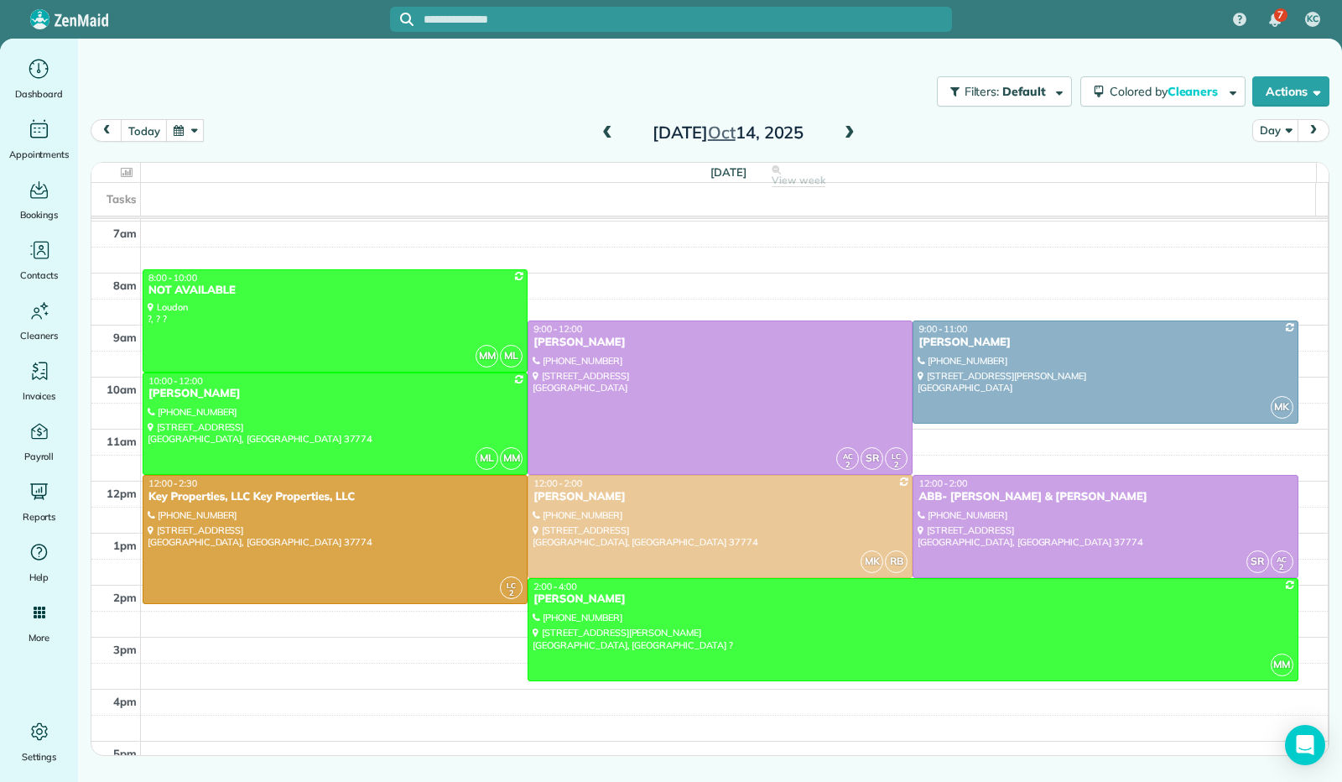
click at [847, 142] on span at bounding box center [849, 133] width 18 height 25
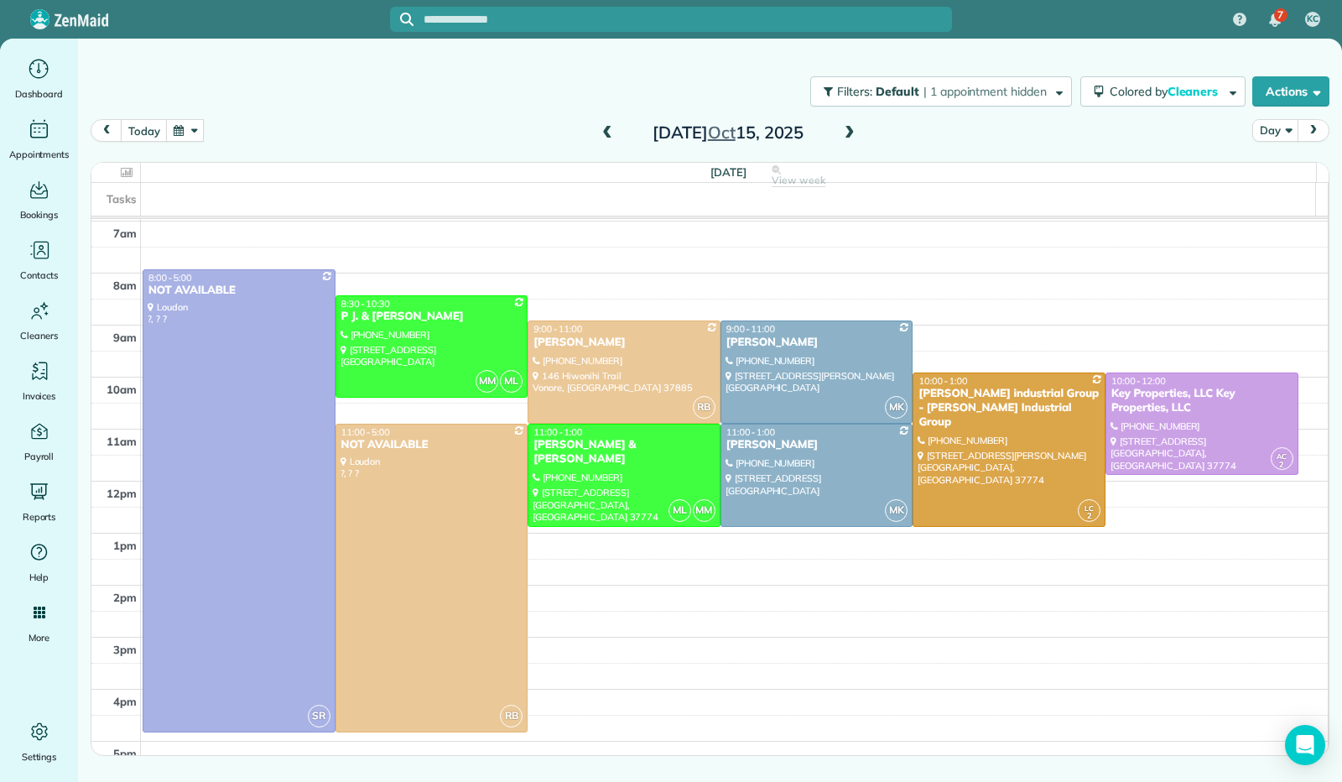
click at [847, 143] on span at bounding box center [849, 133] width 18 height 25
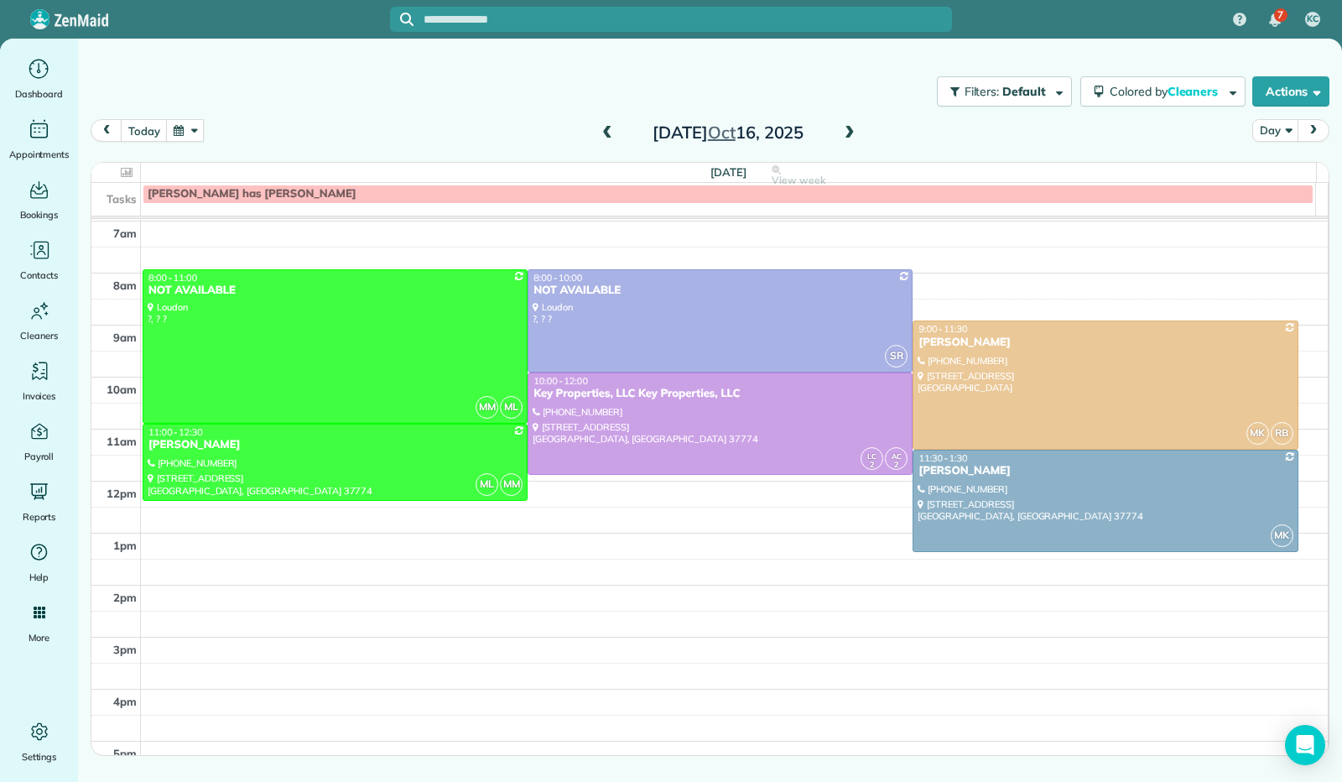
click at [847, 138] on span at bounding box center [849, 133] width 18 height 15
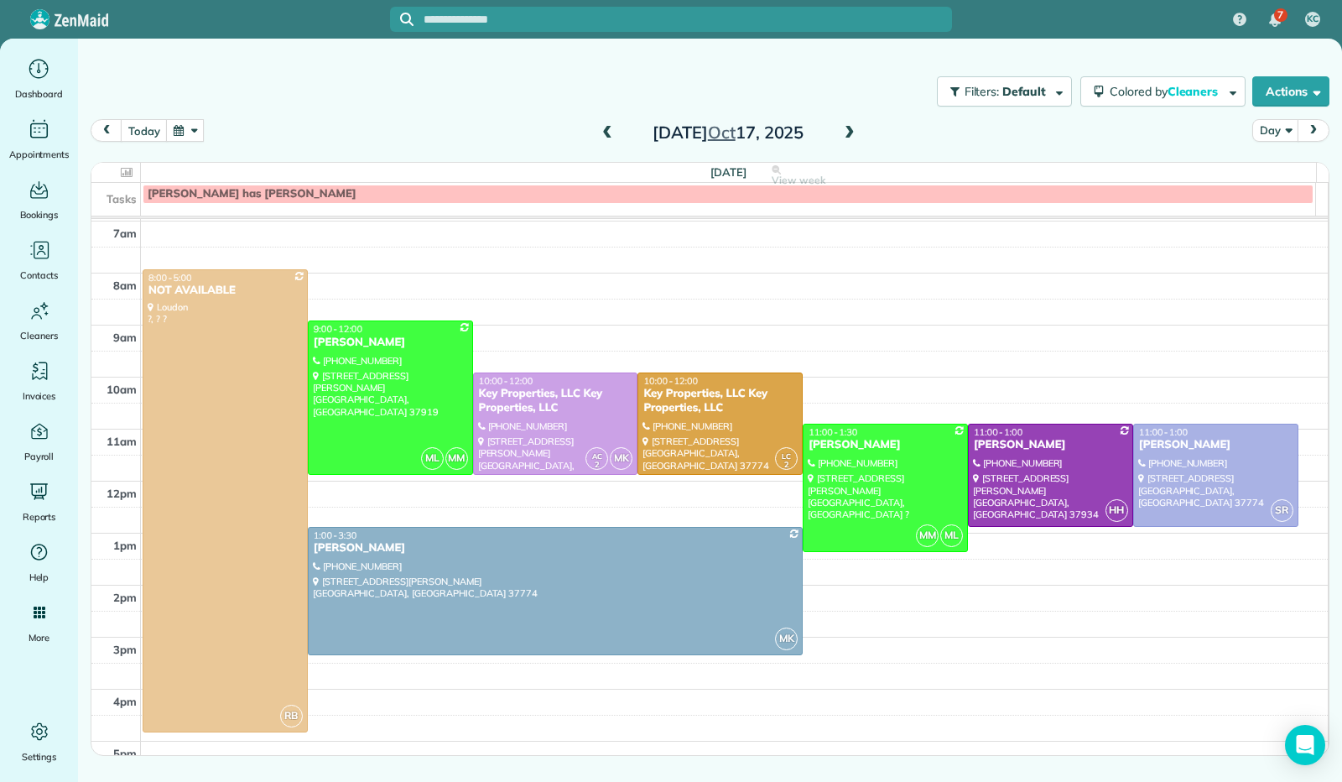
click at [605, 122] on span at bounding box center [607, 133] width 18 height 25
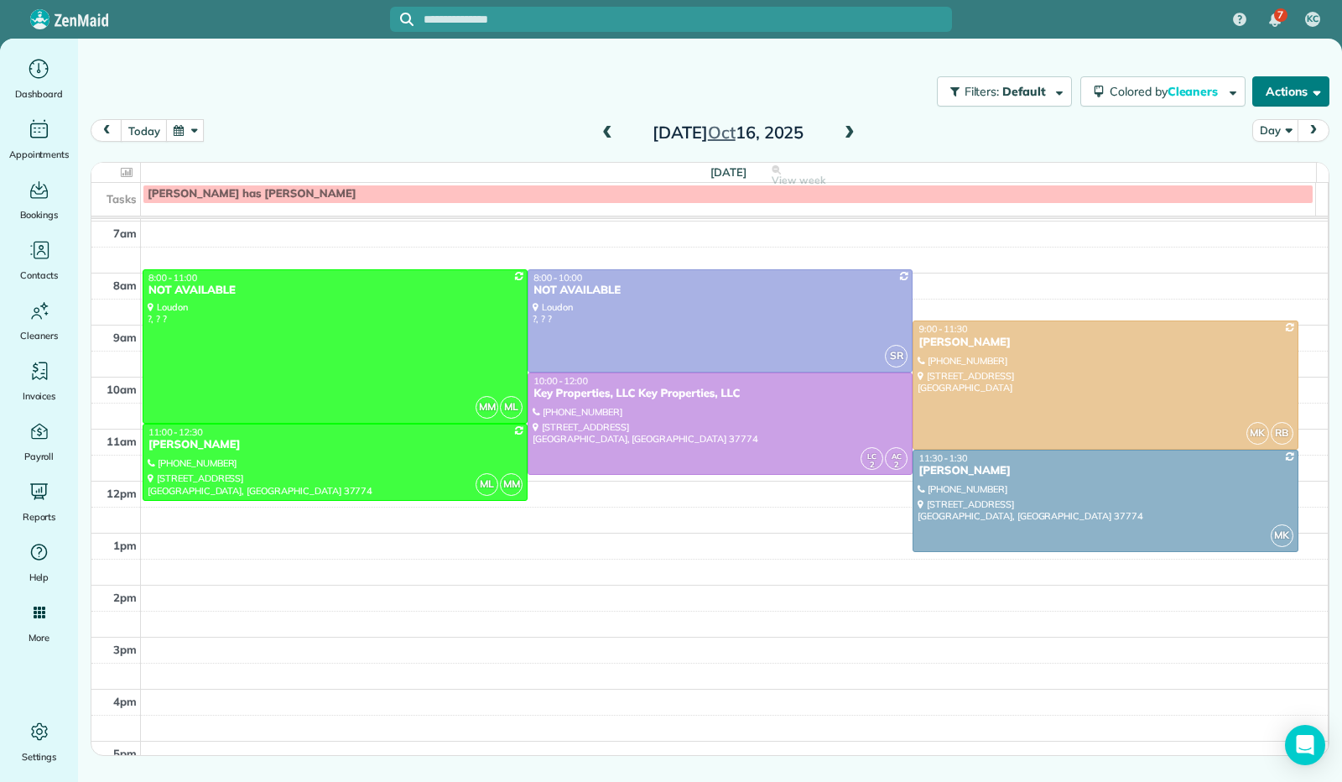
click at [1317, 96] on span "button" at bounding box center [1314, 91] width 13 height 13
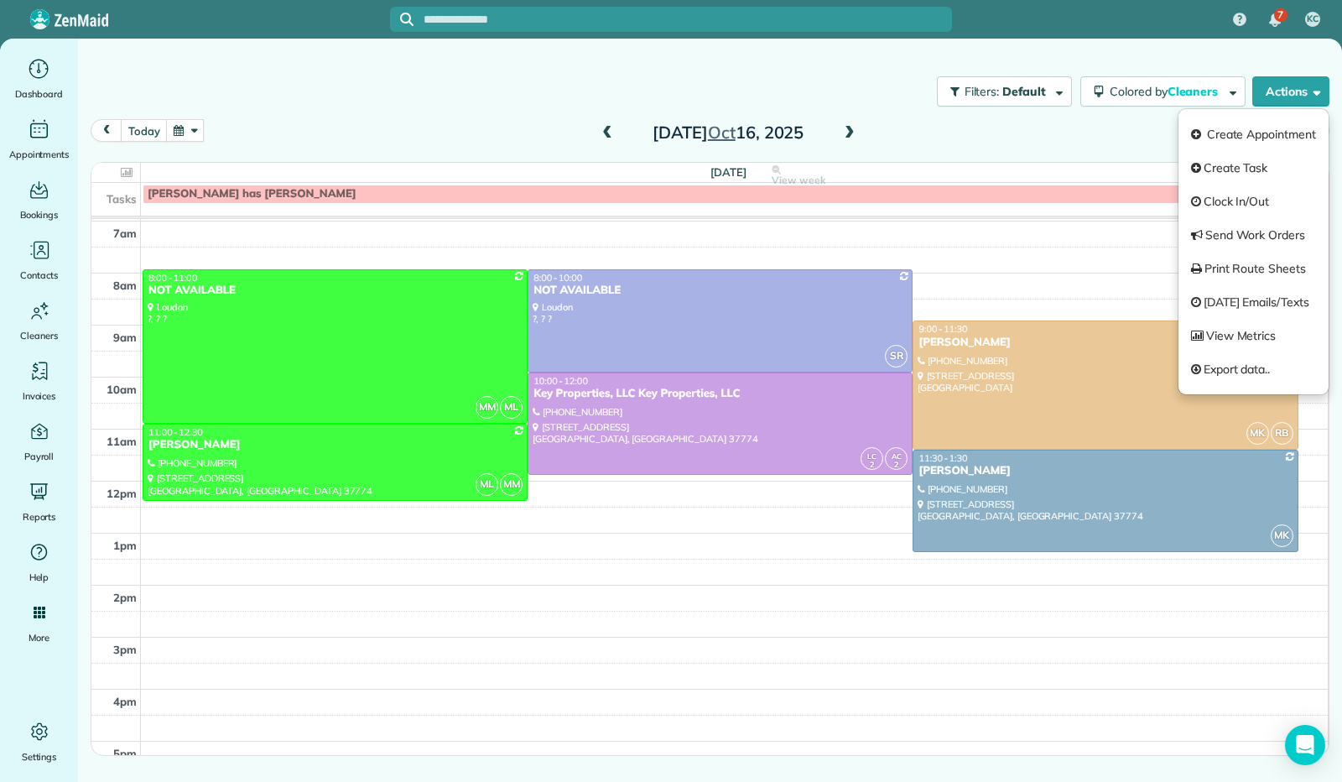
click at [1268, 137] on link "Create Appointment" at bounding box center [1254, 134] width 150 height 34
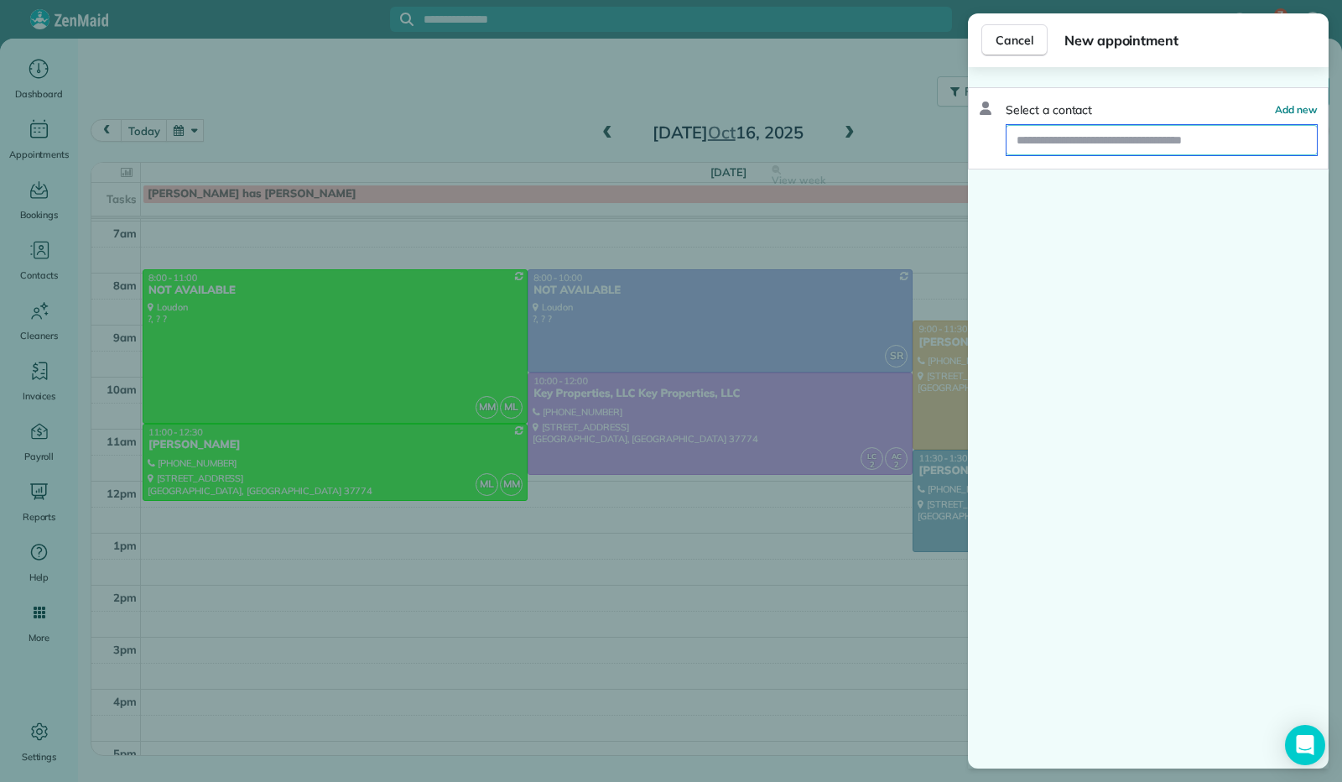
click at [1214, 143] on input "text" at bounding box center [1162, 140] width 310 height 30
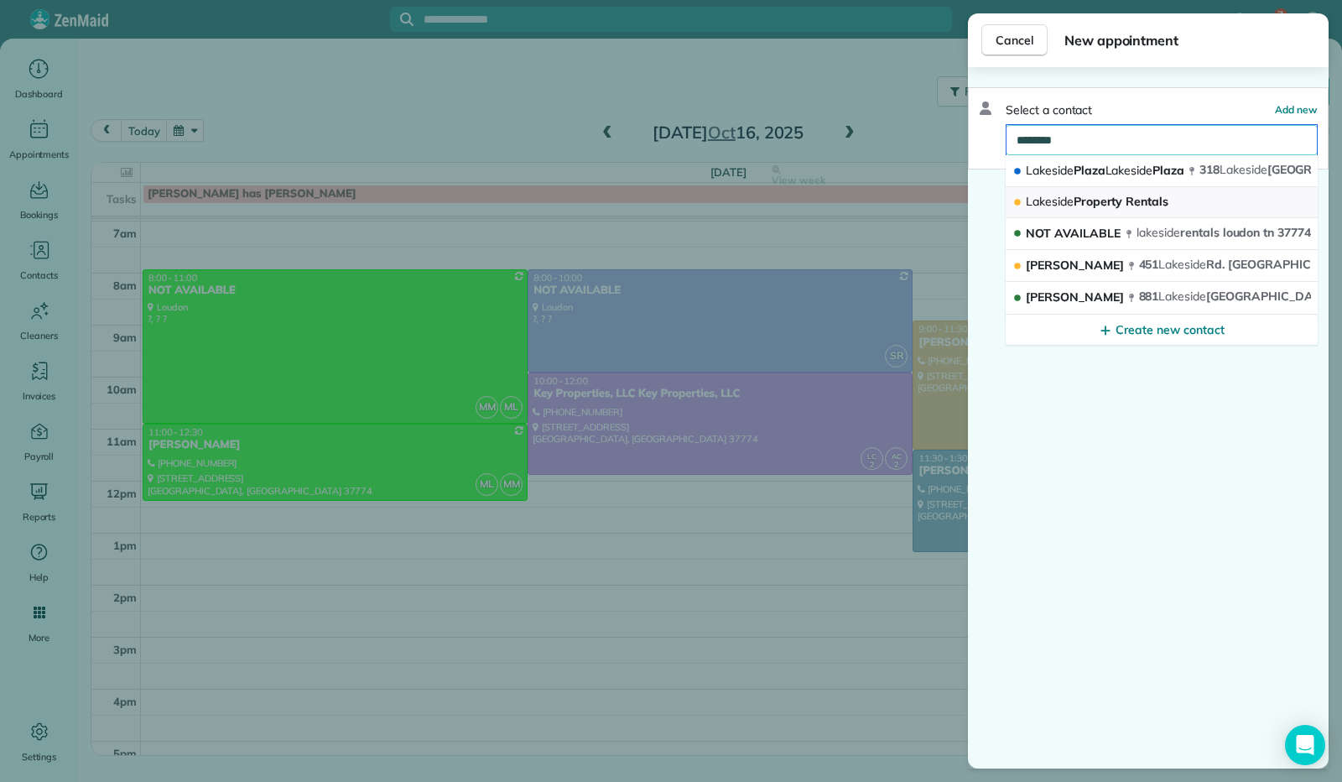
type input "********"
click at [1149, 202] on span "Lakeside Property Rentals" at bounding box center [1097, 201] width 143 height 15
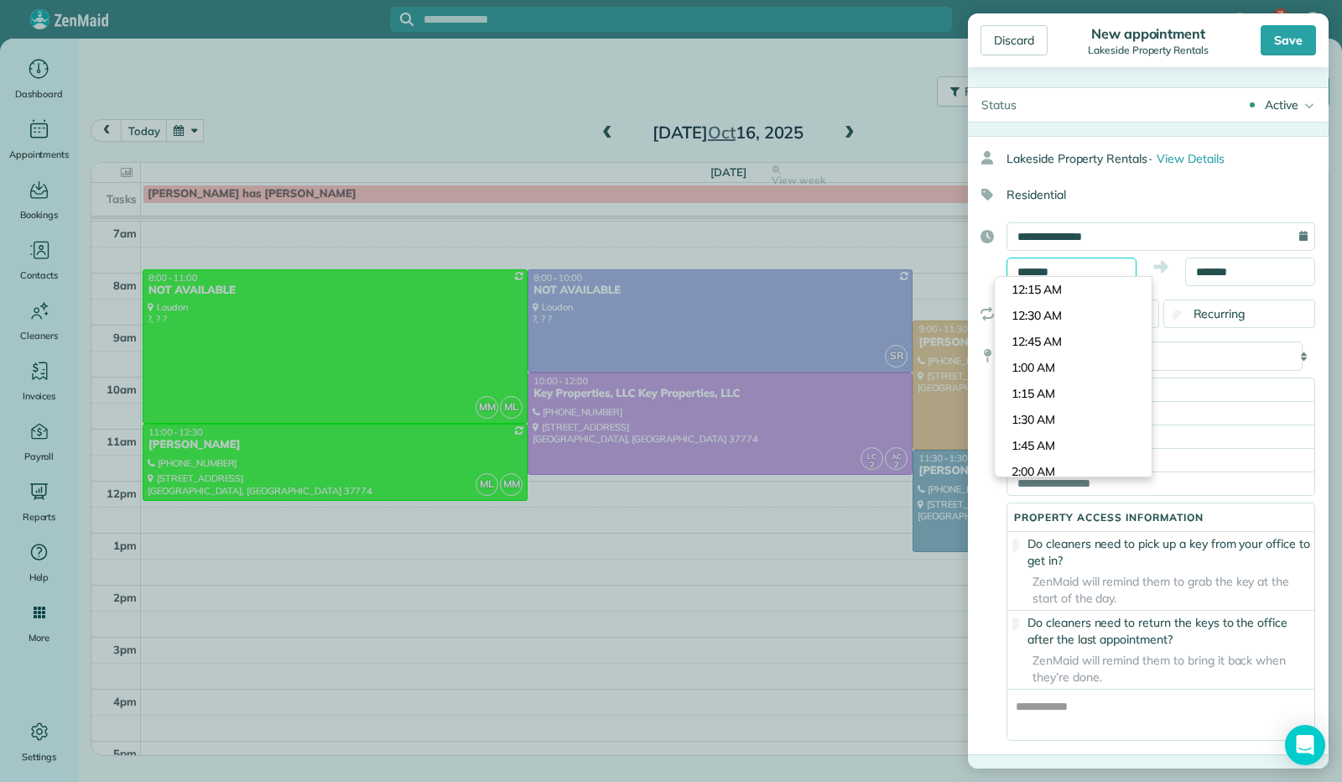
click at [1082, 275] on input "*******" at bounding box center [1072, 272] width 130 height 29
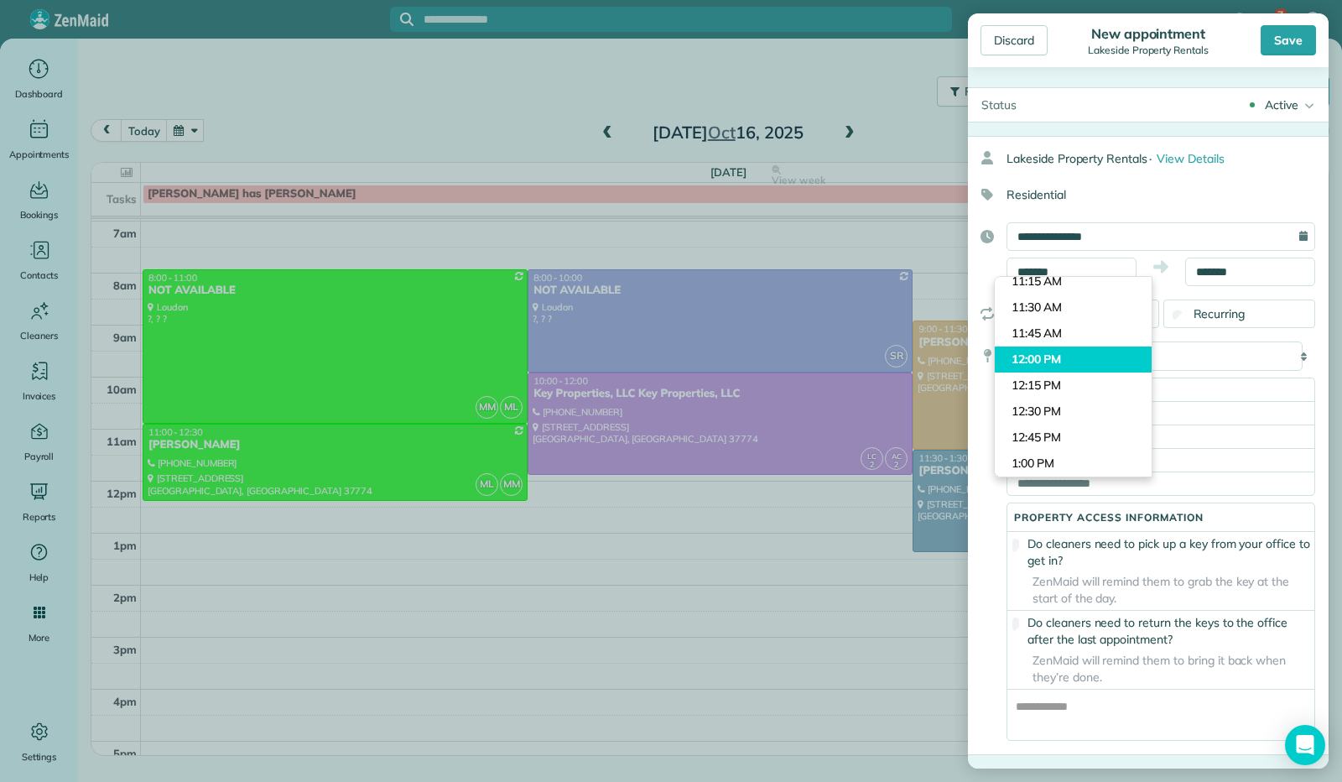
type input "********"
click at [1062, 358] on body "7 KC Dashboard Appointments Bookings Contacts Cleaners Invoices Payroll Reports…" at bounding box center [671, 391] width 1342 height 782
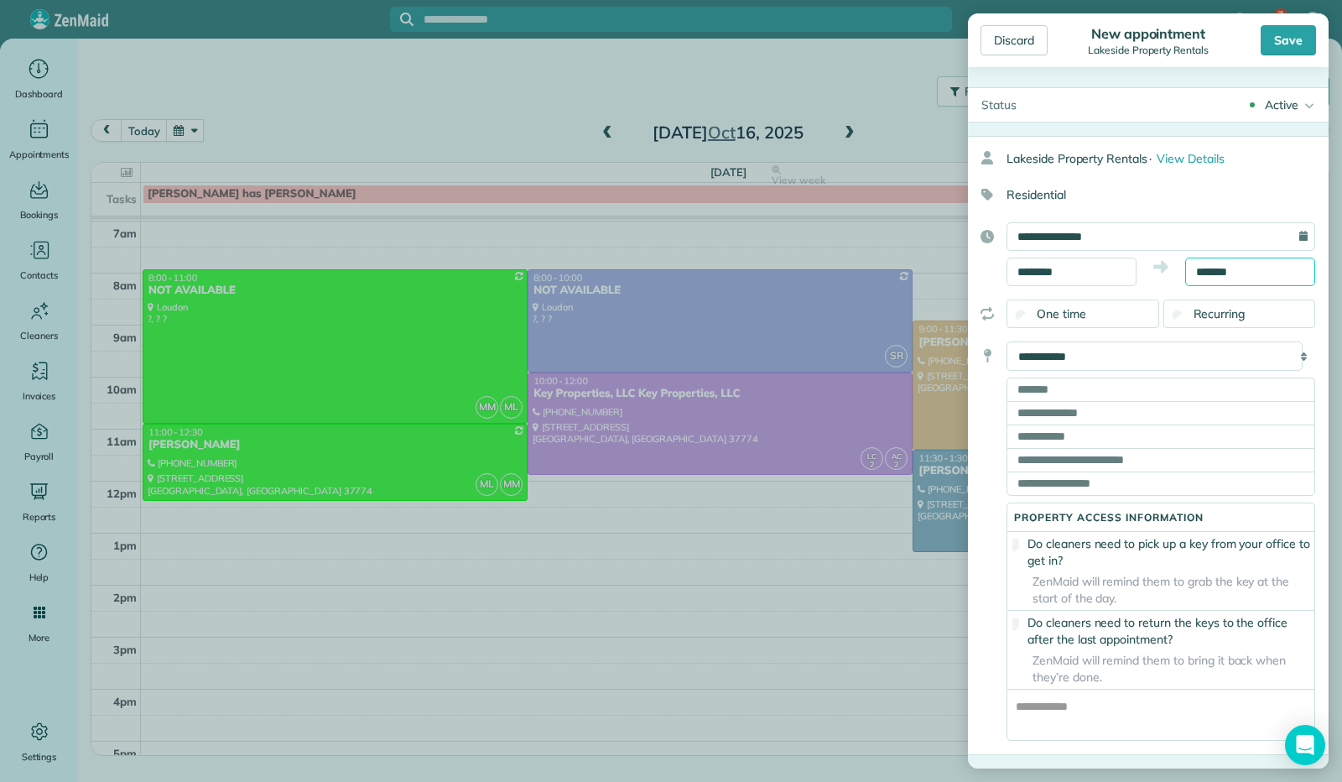
click at [1211, 270] on input "*******" at bounding box center [1250, 272] width 130 height 29
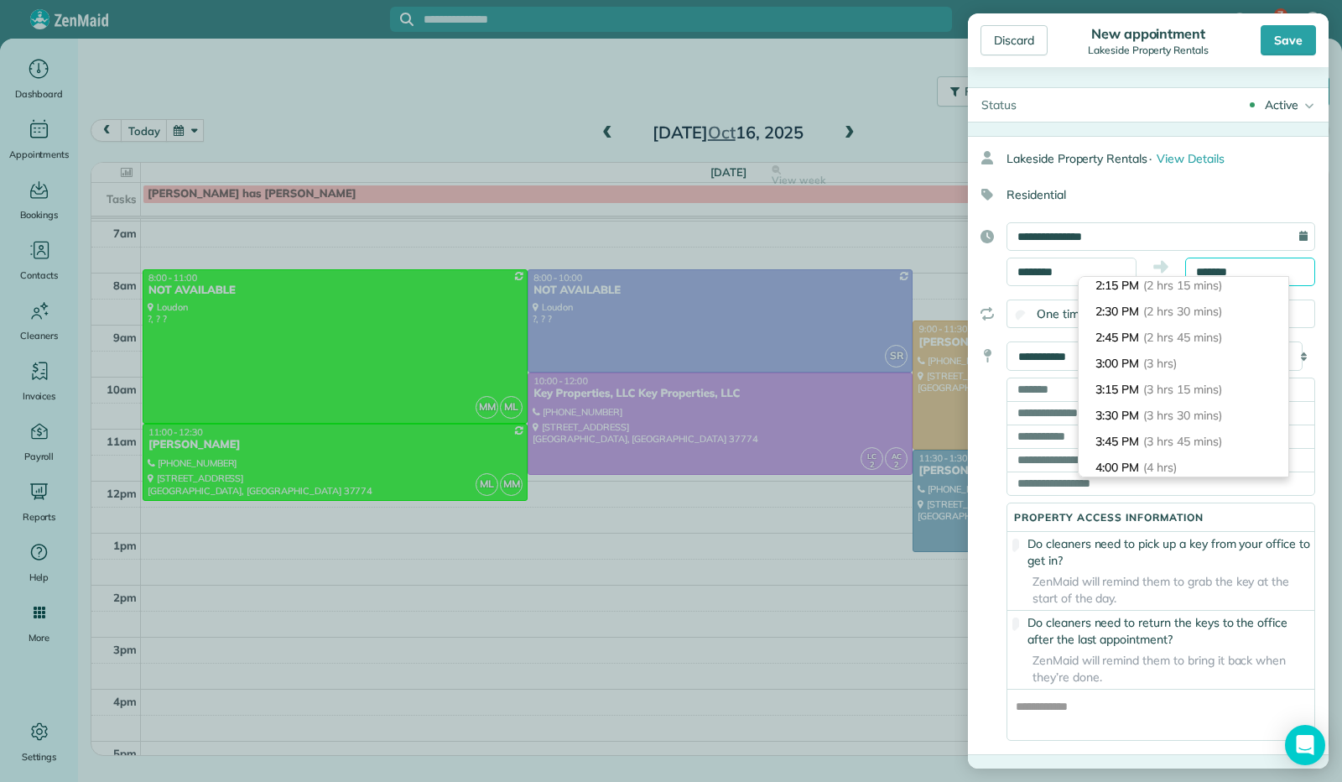
scroll to position [222, 0]
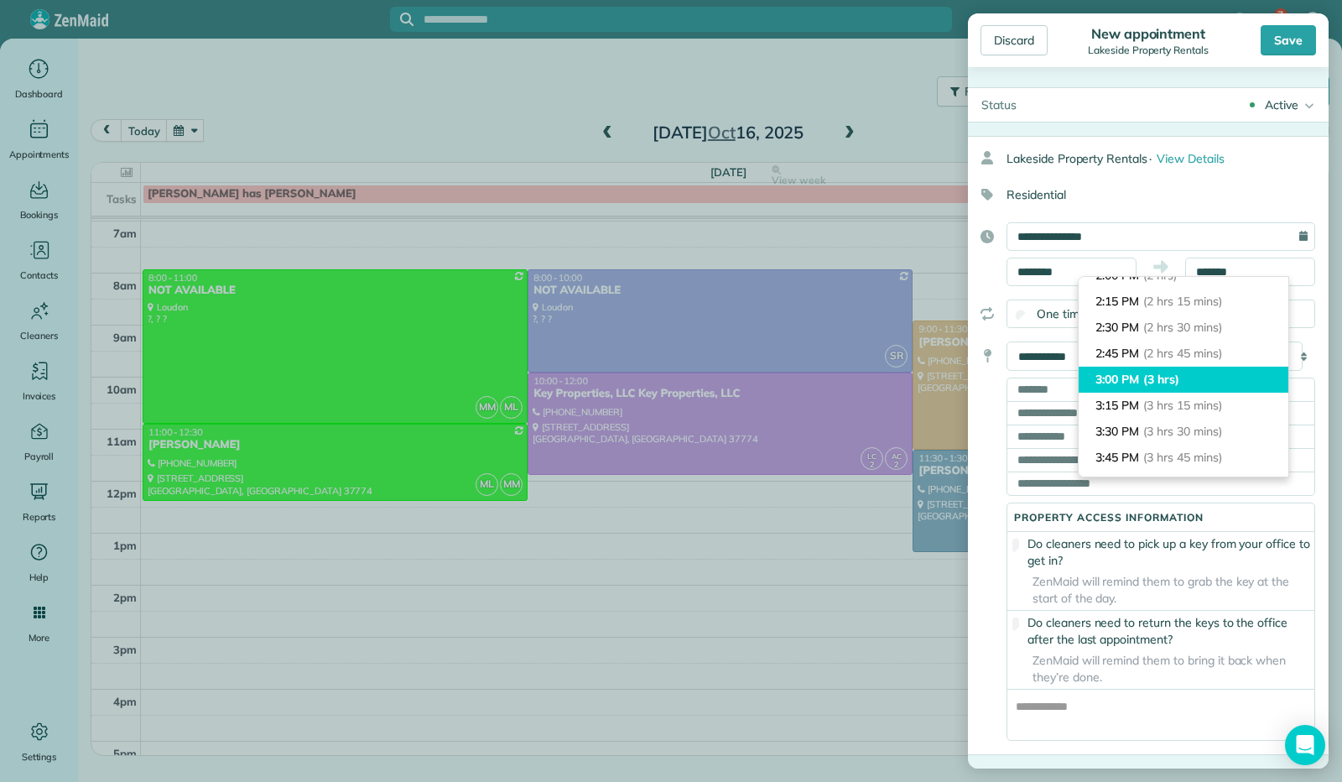
type input "*******"
click at [1161, 383] on span "(3 hrs)" at bounding box center [1160, 379] width 34 height 15
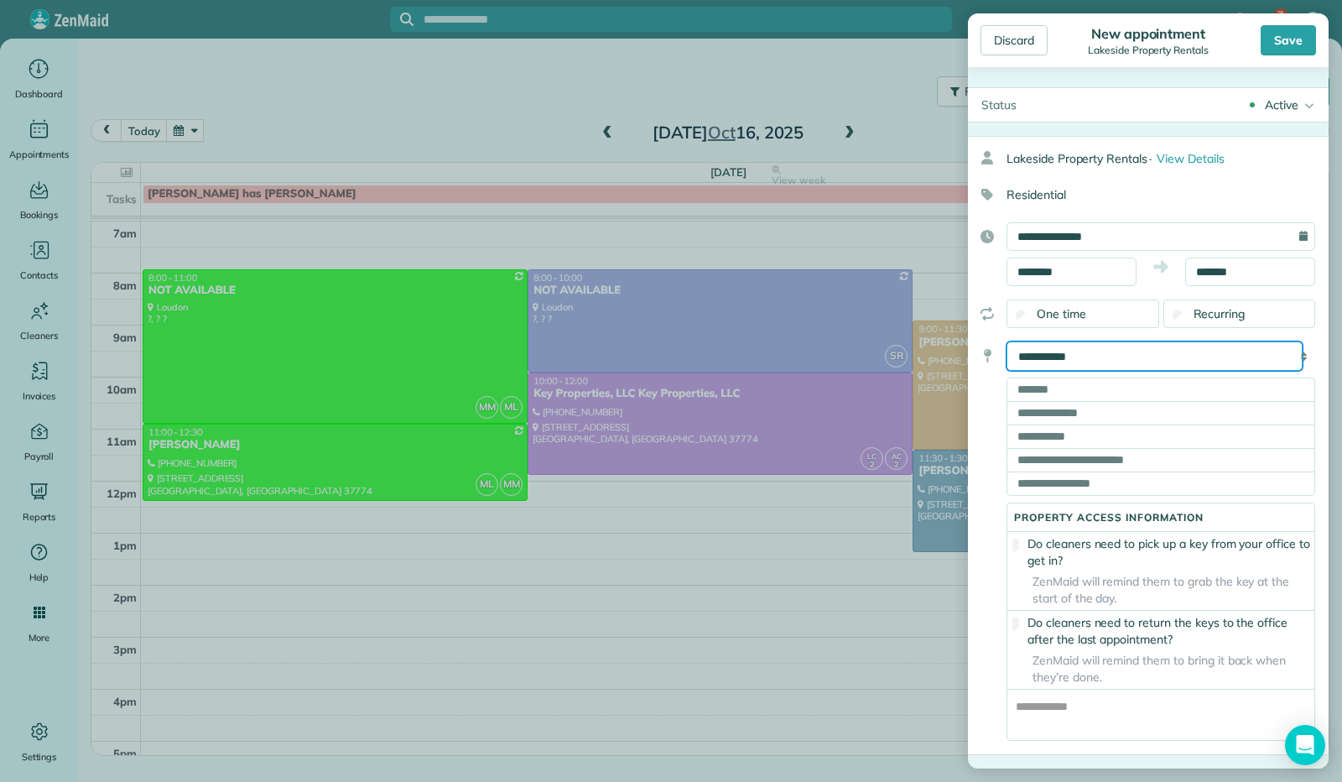
click at [1111, 360] on select "**********" at bounding box center [1155, 355] width 296 height 29
click at [1095, 386] on input "text" at bounding box center [1161, 388] width 309 height 23
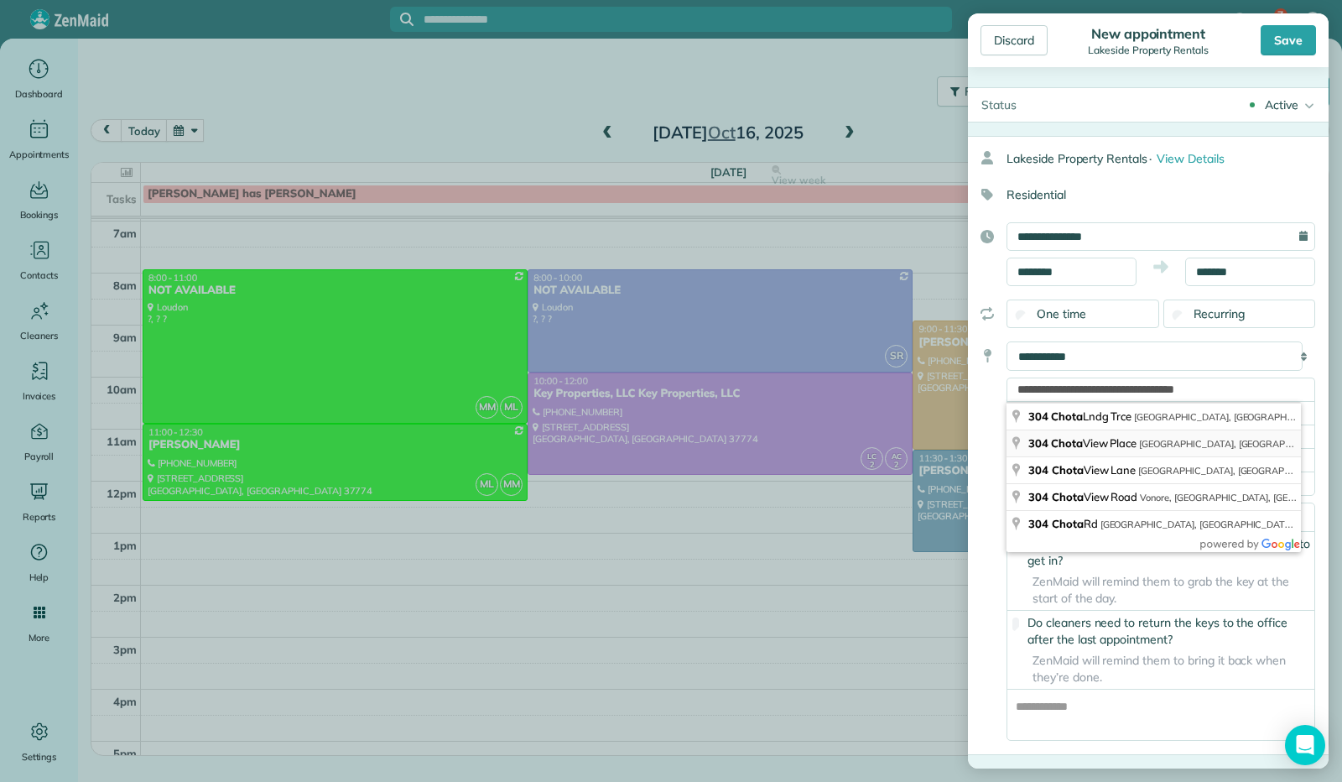
type input "**********"
type input "******"
type input "**"
type input "*****"
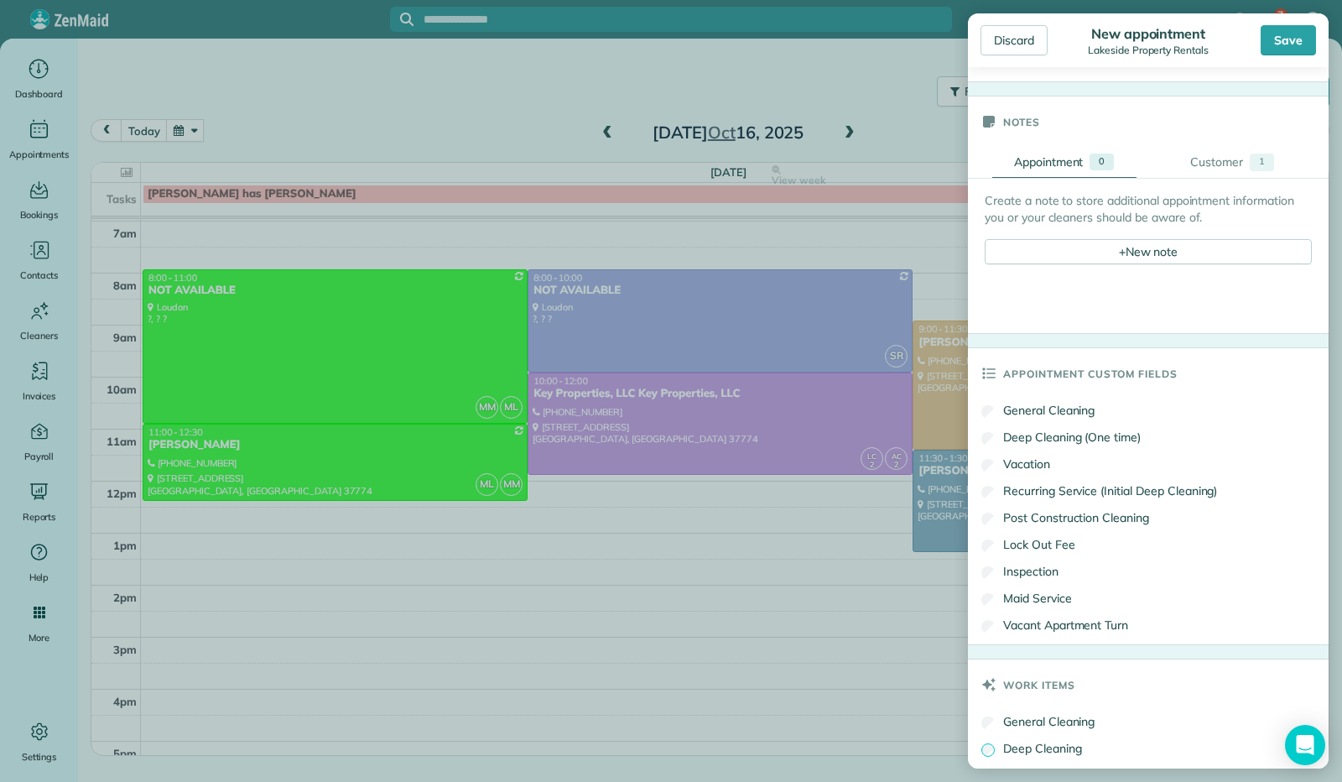
scroll to position [923, 0]
click at [1109, 254] on div "+ New note" at bounding box center [1148, 252] width 327 height 25
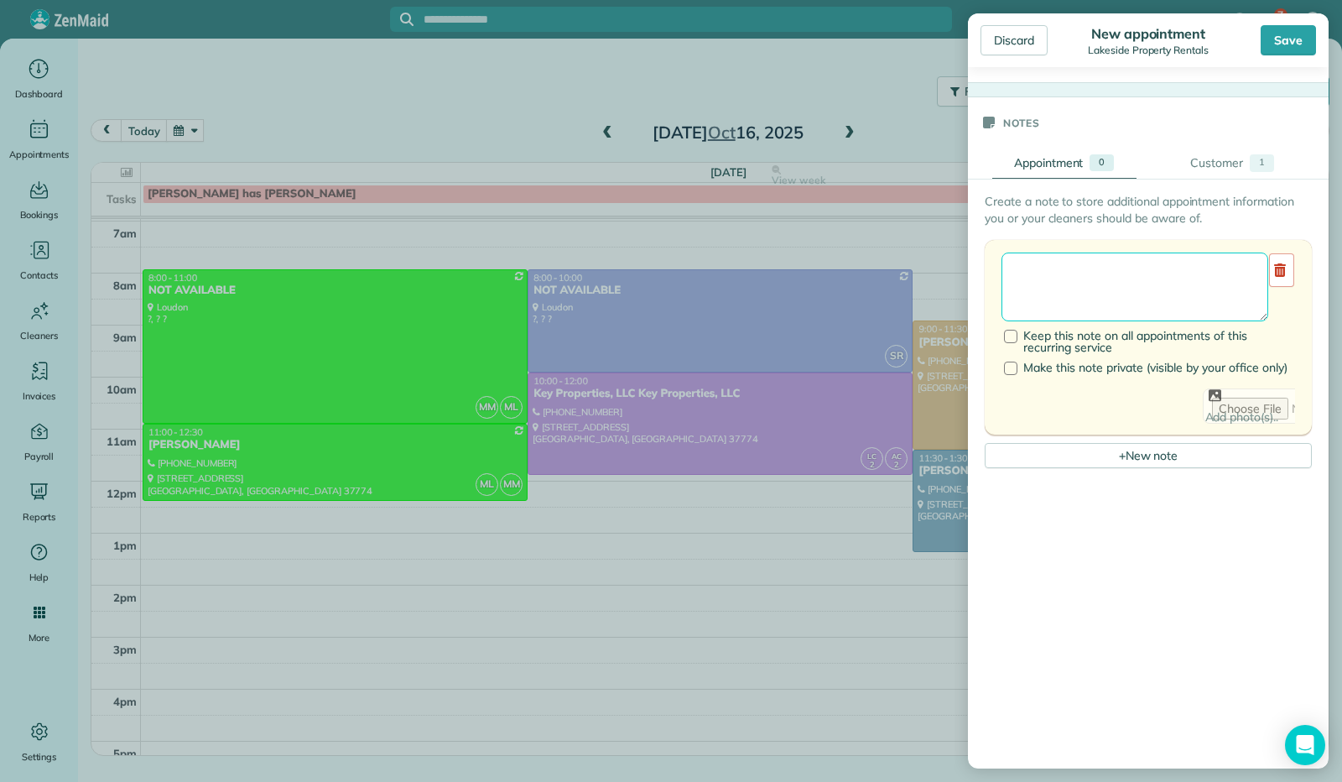
click at [1079, 280] on textarea at bounding box center [1135, 286] width 267 height 69
type textarea "*"
paste textarea "**********"
click at [1148, 318] on textarea "**********" at bounding box center [1129, 286] width 254 height 68
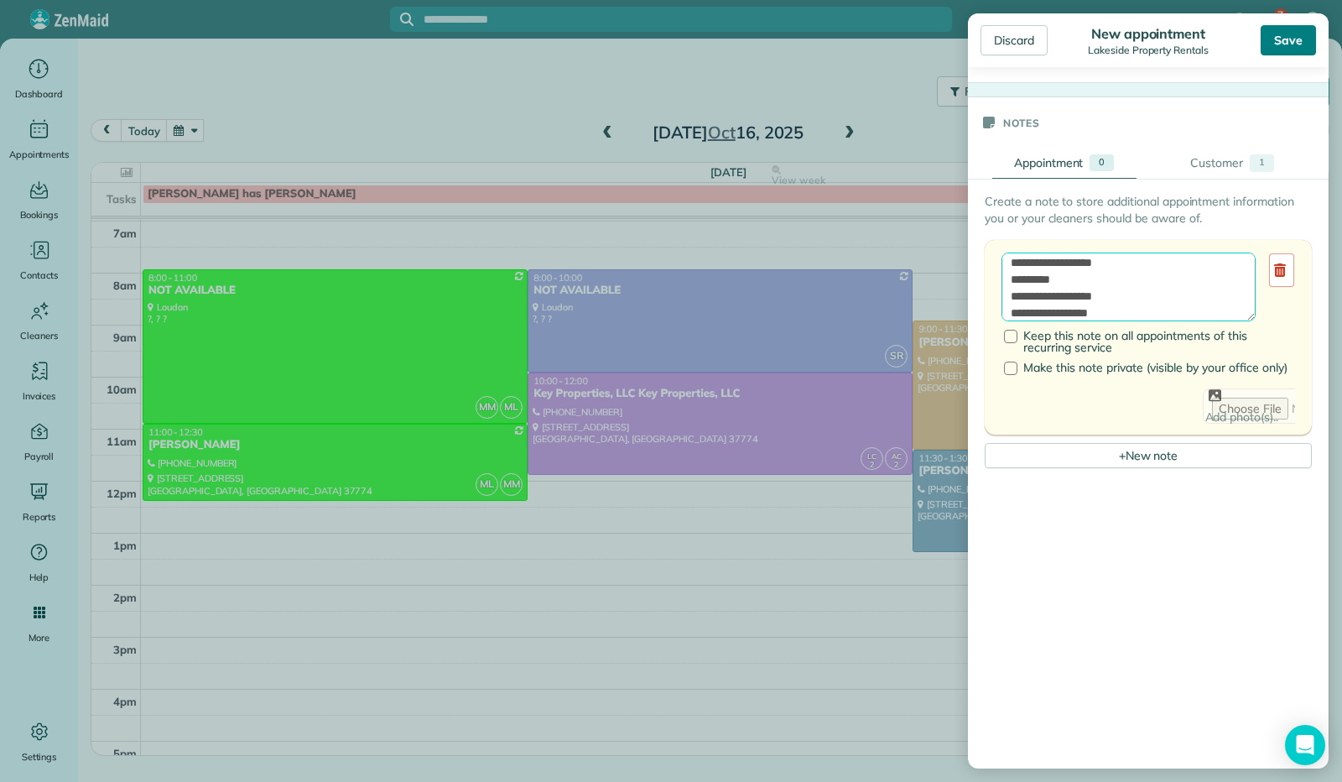
type textarea "**********"
click at [1285, 36] on div "Save" at bounding box center [1288, 40] width 55 height 30
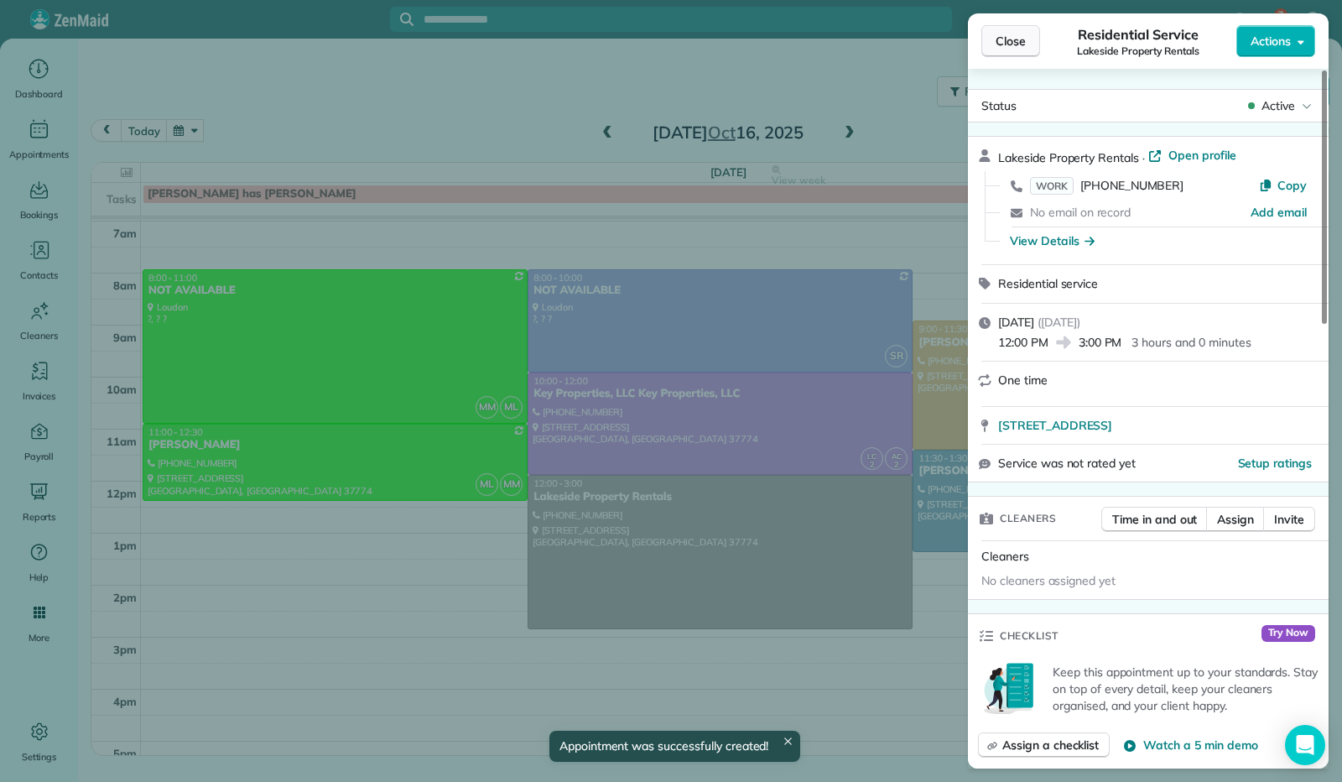
click at [1012, 48] on span "Close" at bounding box center [1011, 41] width 30 height 17
